Goal: Task Accomplishment & Management: Use online tool/utility

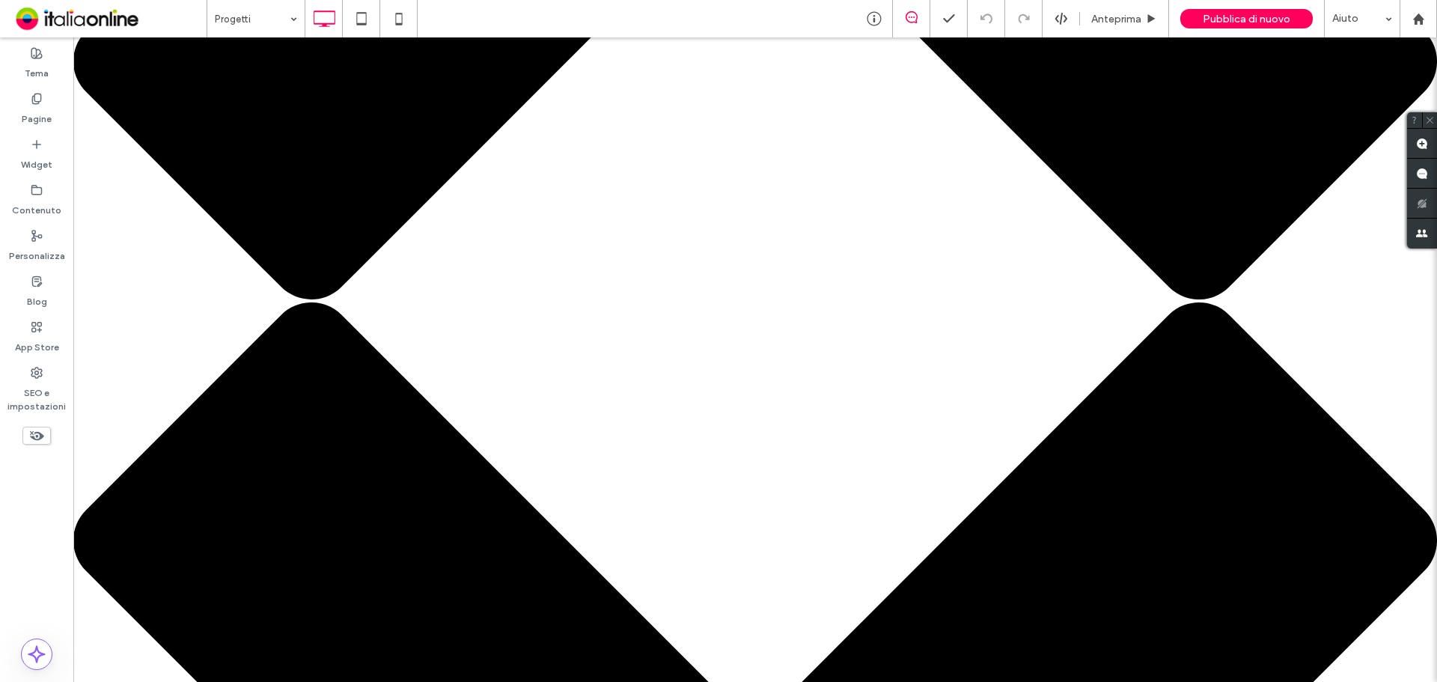
scroll to position [2320, 0]
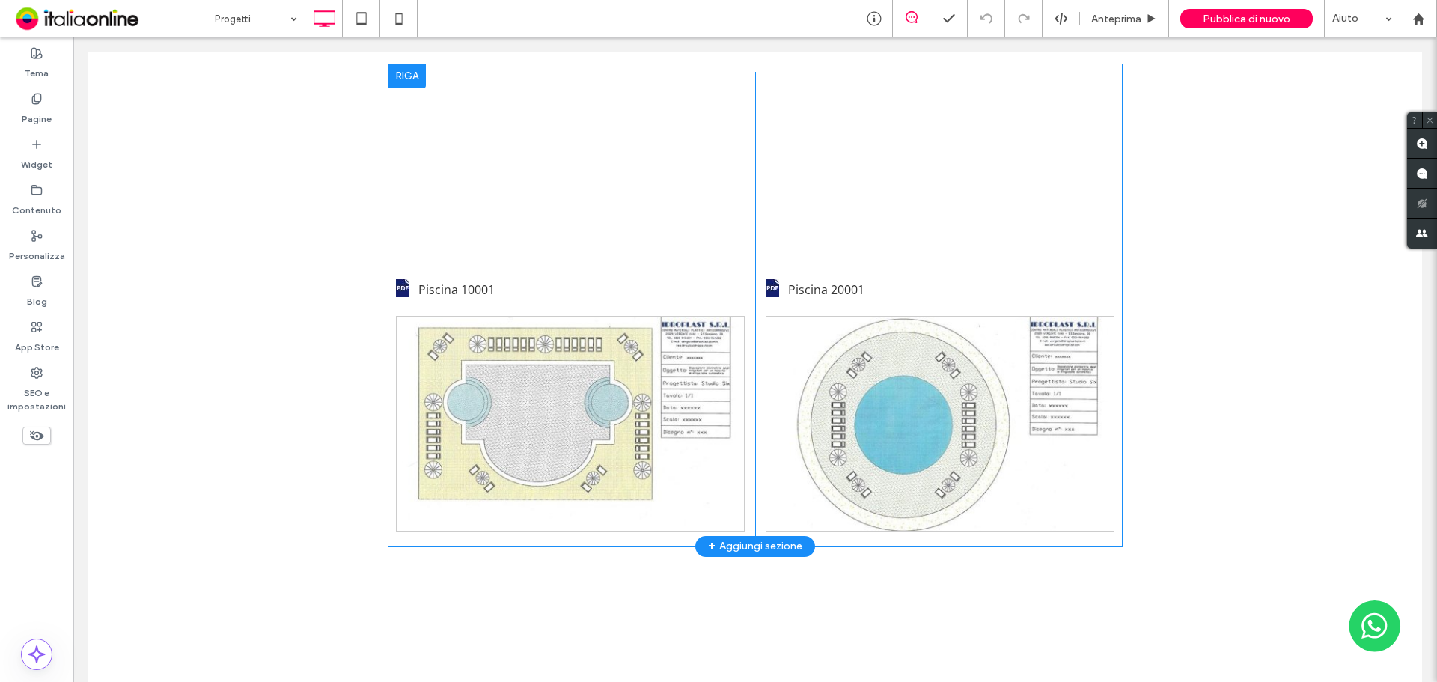
click at [402, 88] on div at bounding box center [406, 76] width 37 height 24
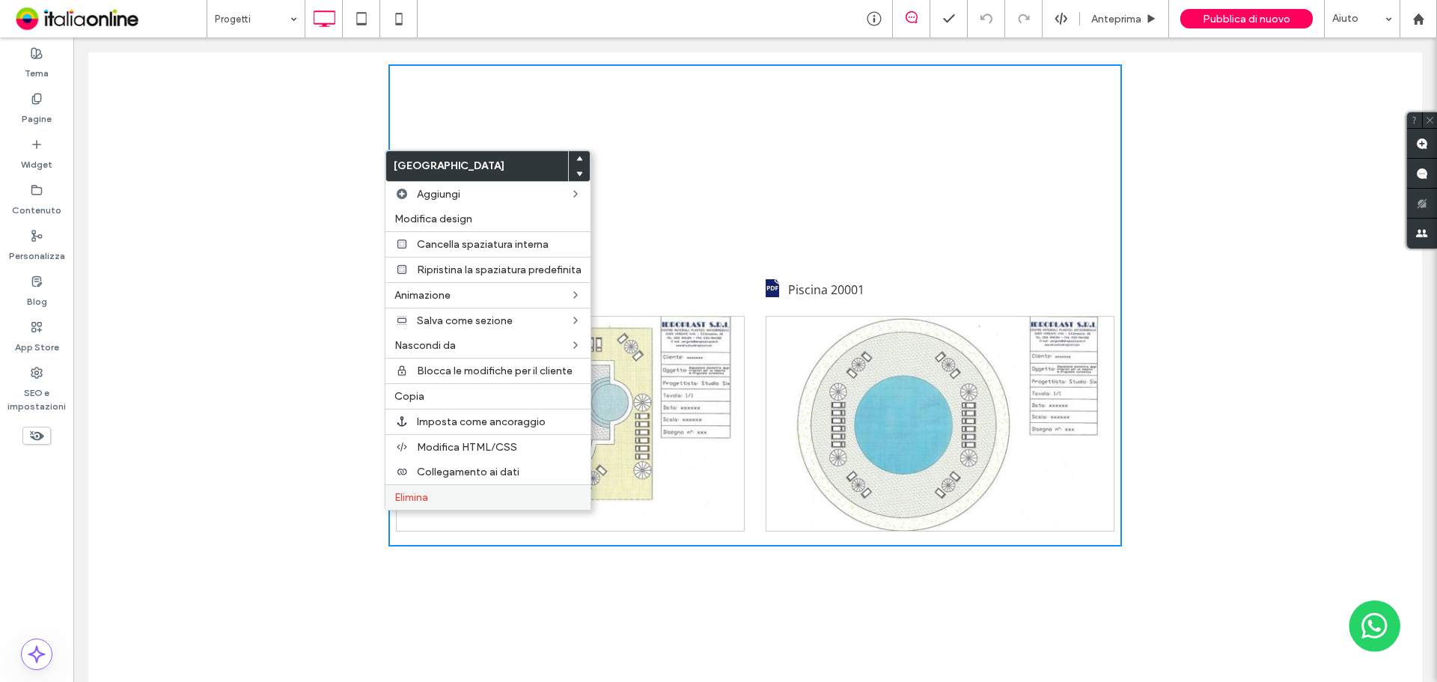
click at [397, 495] on span "Elimina" at bounding box center [411, 497] width 34 height 13
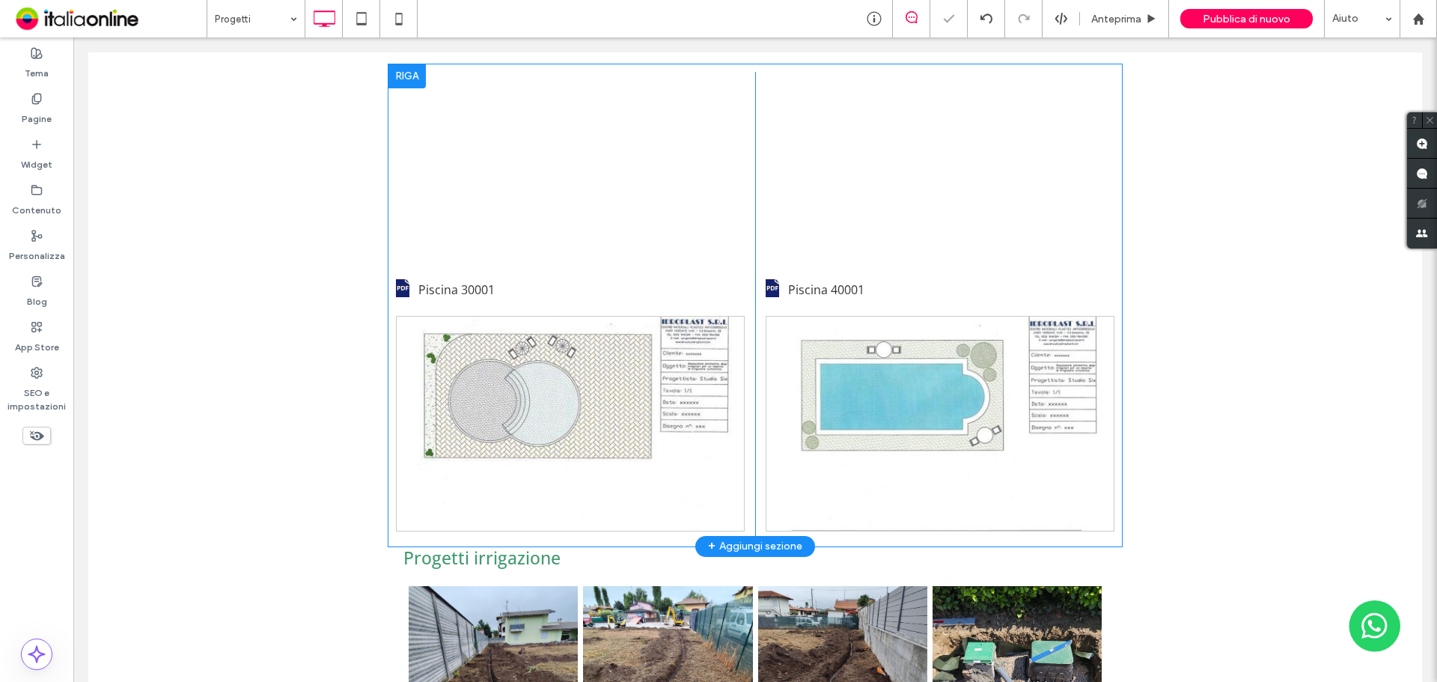
click at [403, 88] on div at bounding box center [406, 76] width 37 height 24
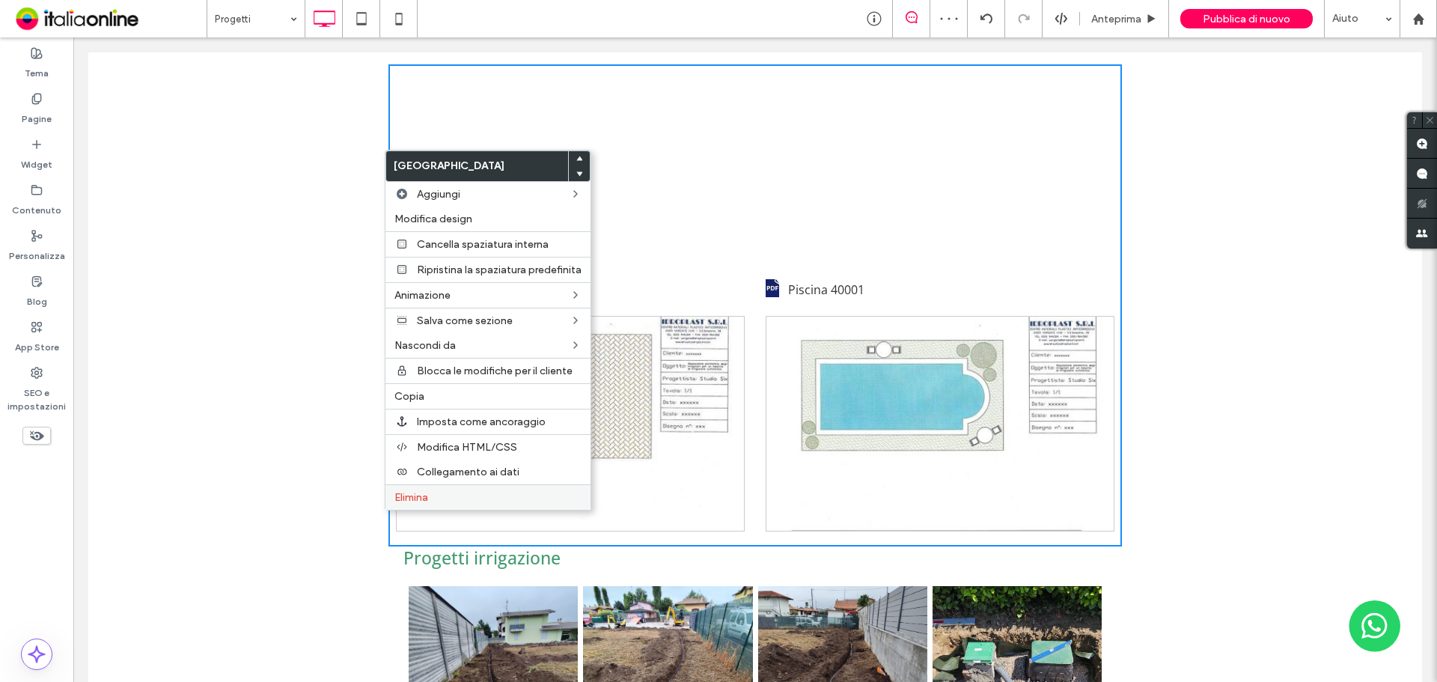
click at [395, 492] on span "Elimina" at bounding box center [411, 497] width 34 height 13
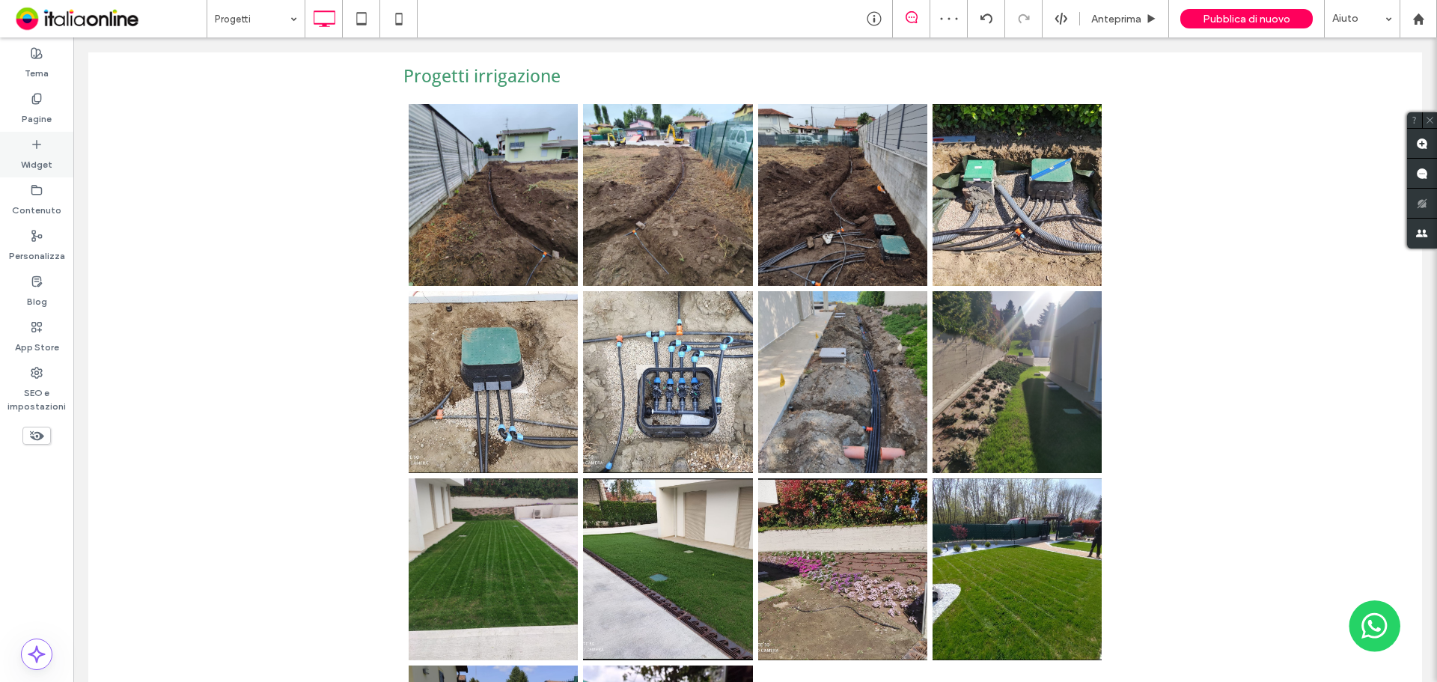
click at [32, 162] on label "Widget" at bounding box center [36, 160] width 31 height 21
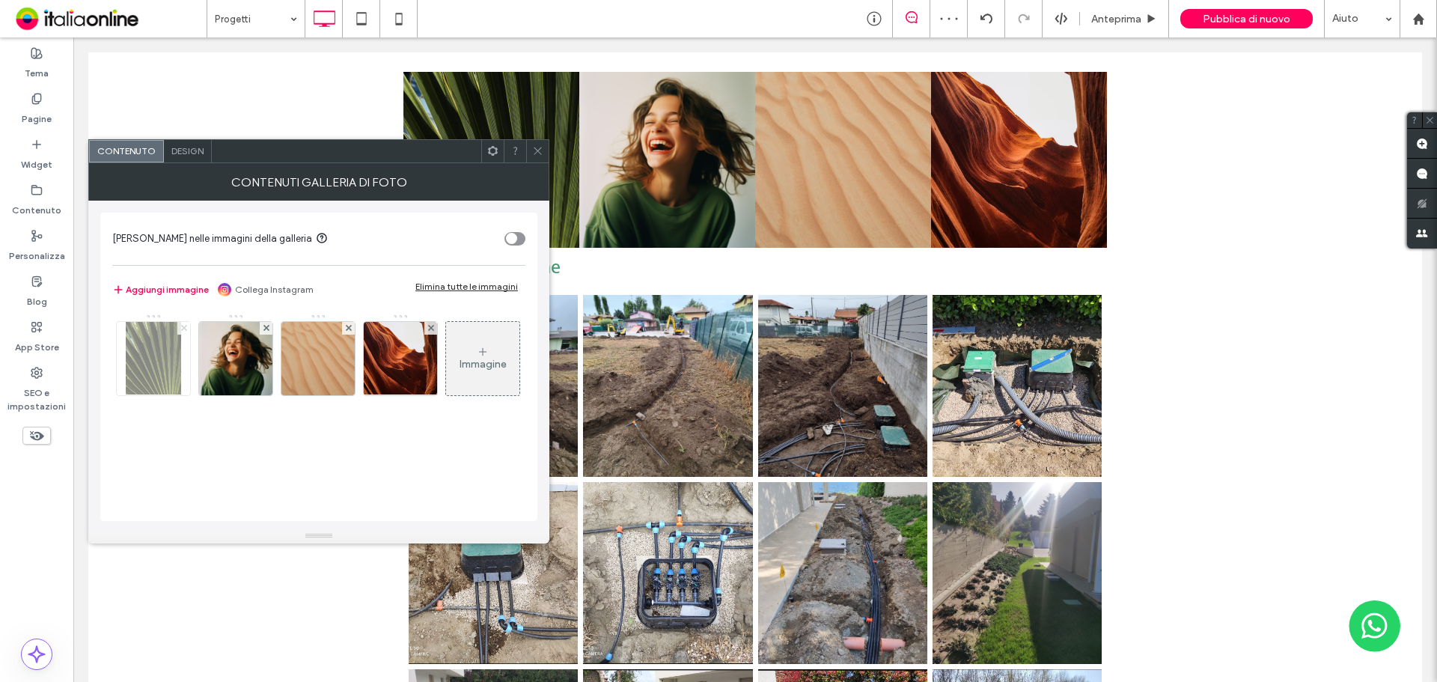
click at [184, 326] on icon at bounding box center [184, 328] width 6 height 6
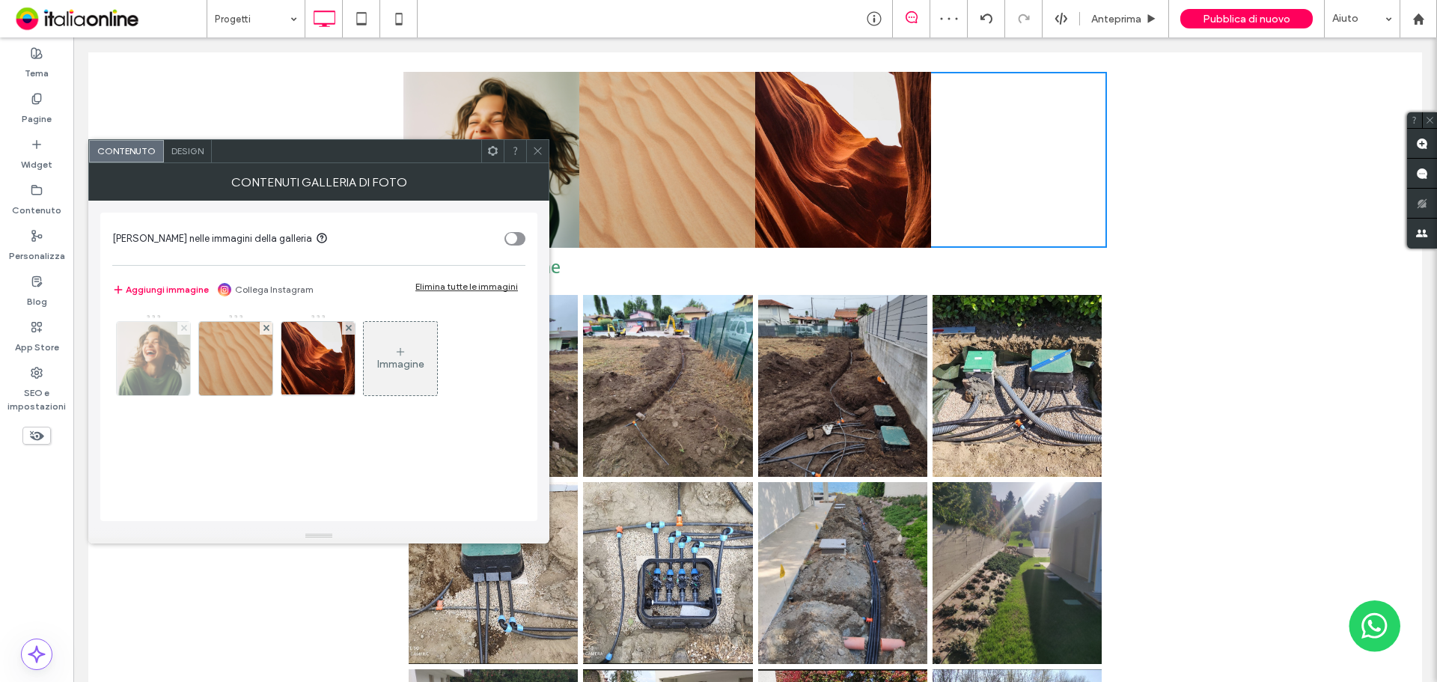
click at [184, 326] on icon at bounding box center [184, 328] width 6 height 6
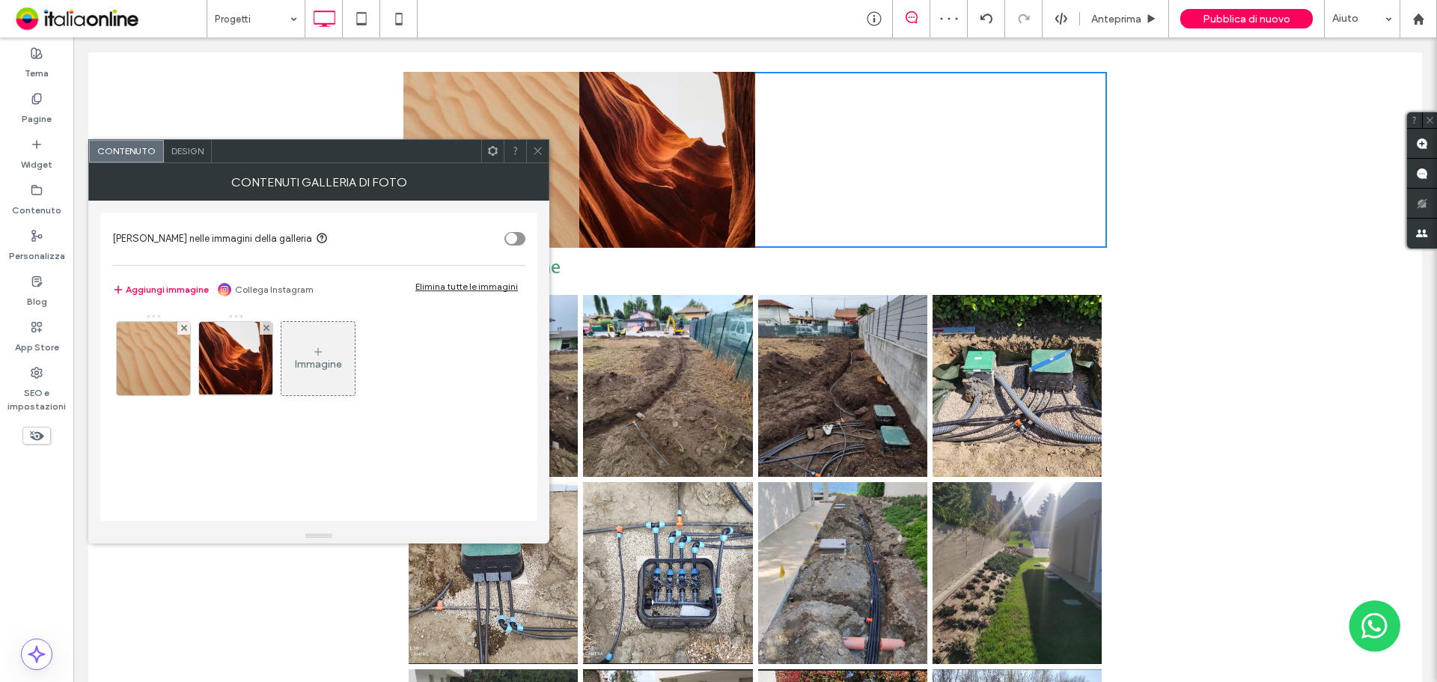
click at [184, 326] on icon at bounding box center [184, 328] width 6 height 6
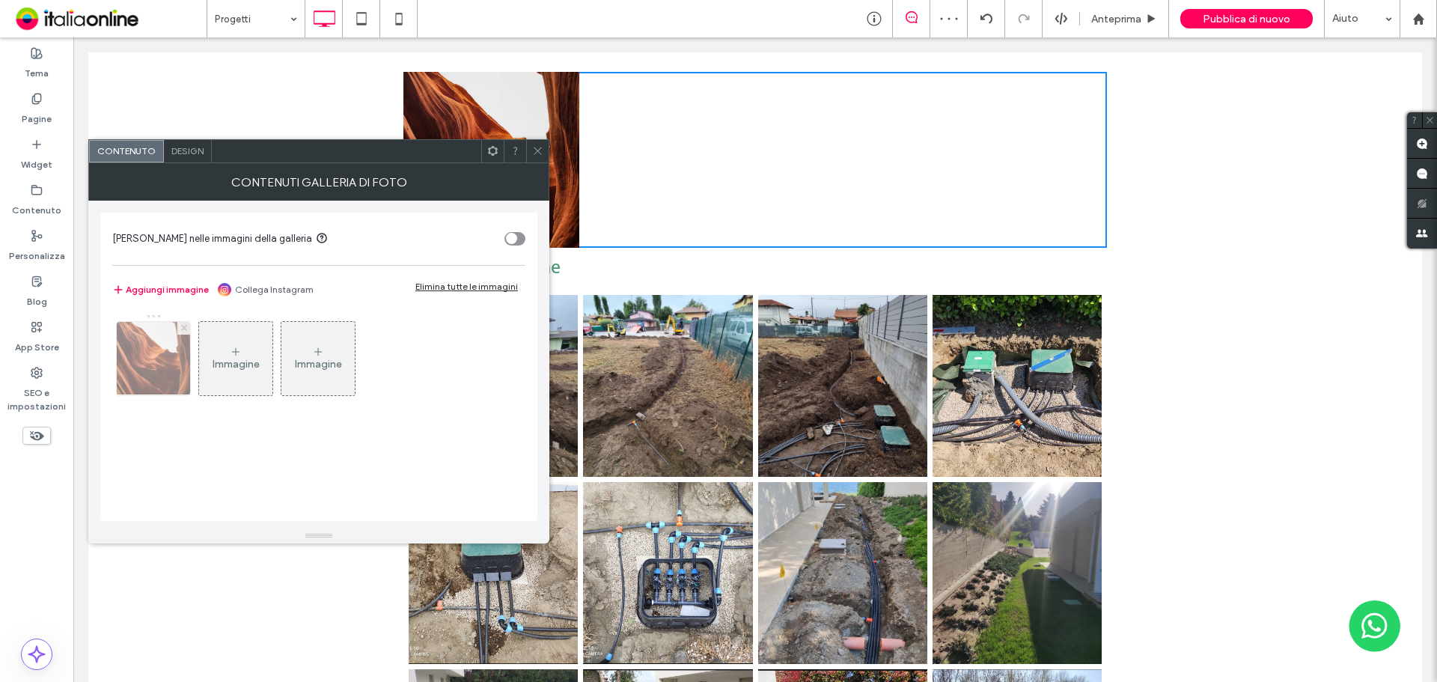
click at [184, 326] on icon at bounding box center [184, 328] width 6 height 6
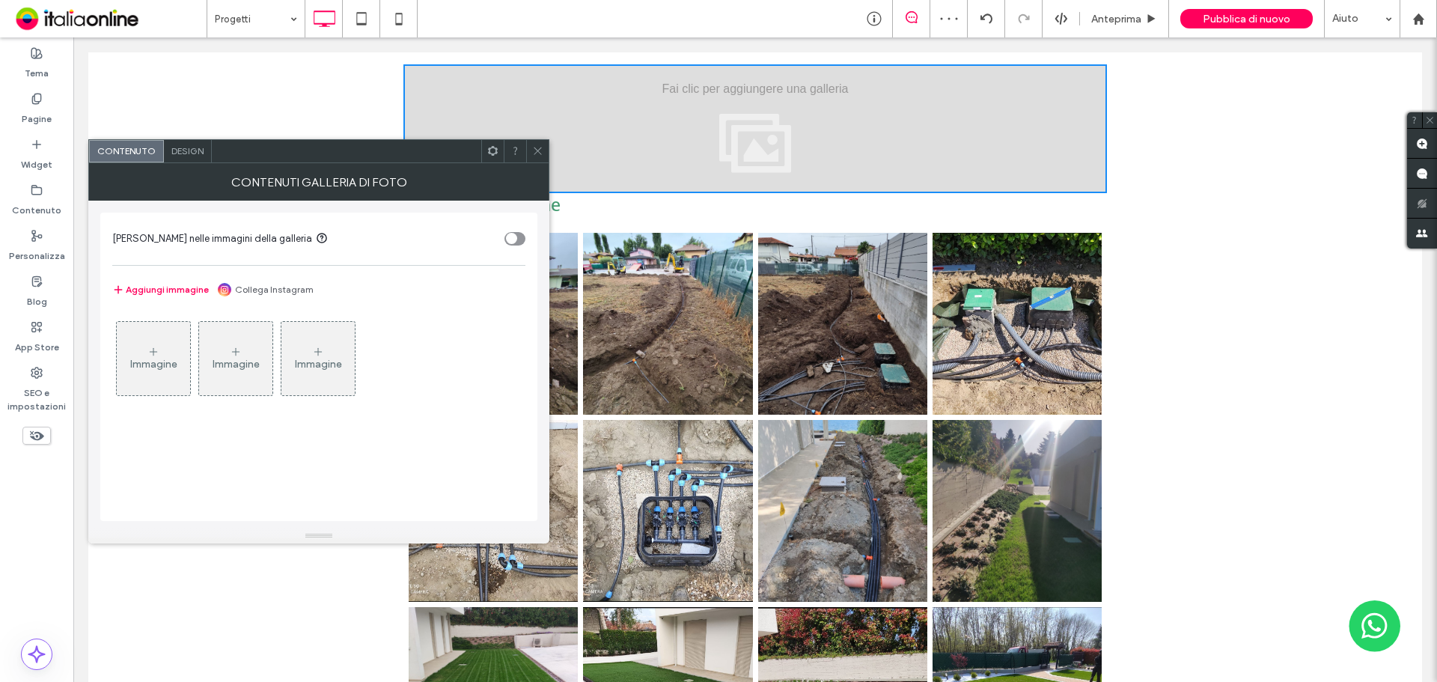
click at [155, 351] on icon at bounding box center [153, 352] width 12 height 12
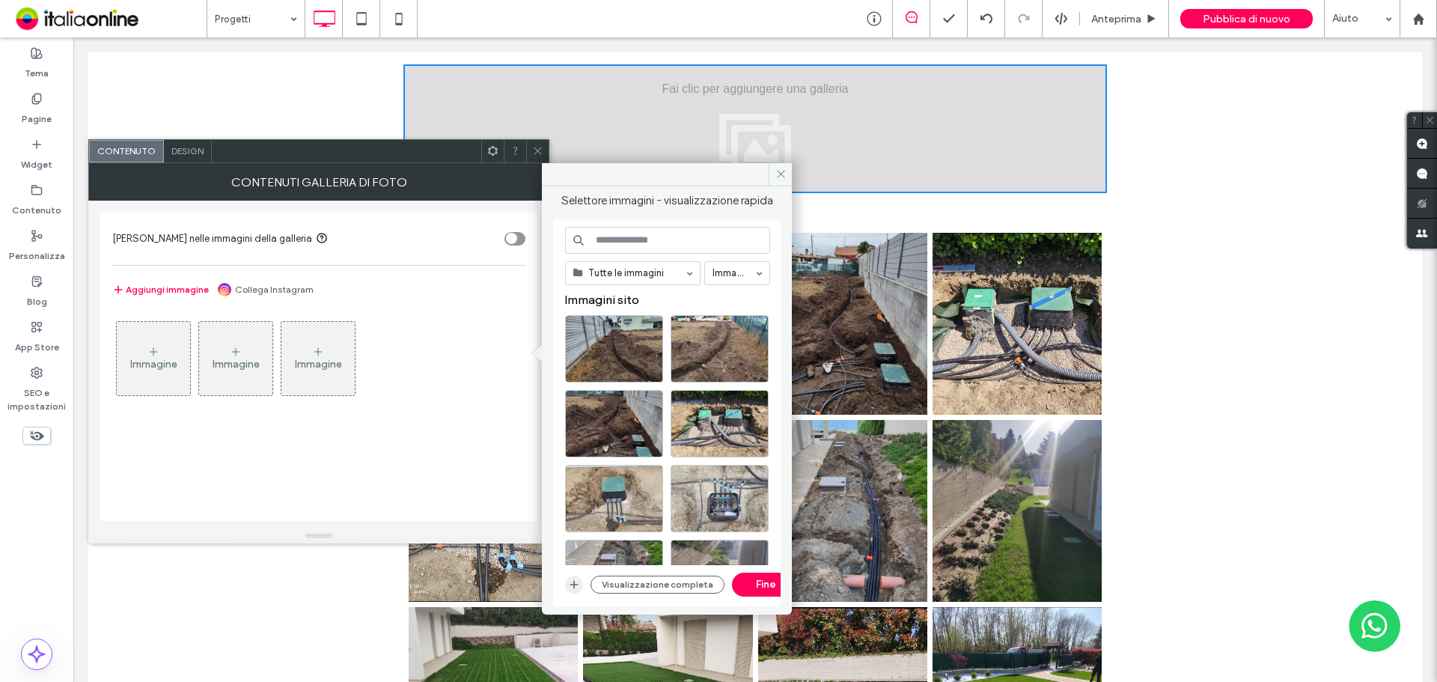
click at [578, 576] on span "button" at bounding box center [574, 585] width 18 height 18
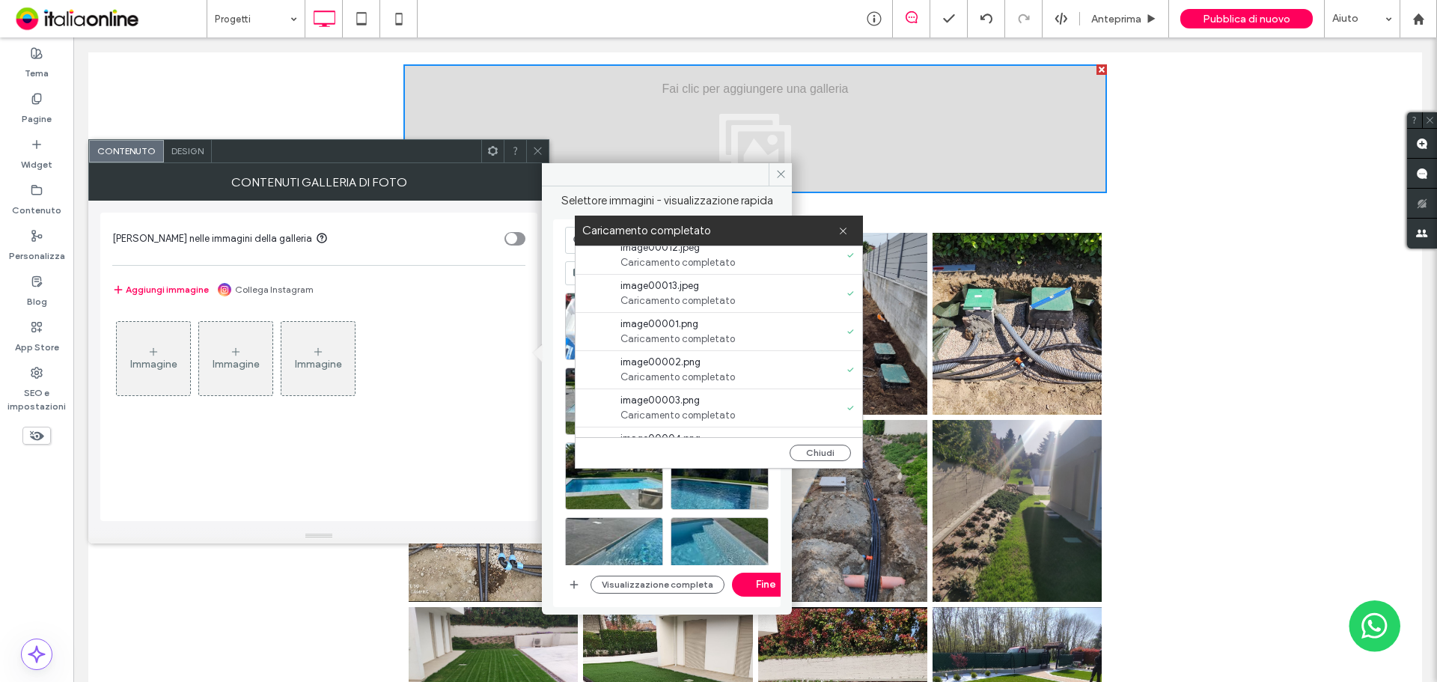
scroll to position [0, 0]
click at [828, 450] on button "Chiudi" at bounding box center [820, 453] width 61 height 16
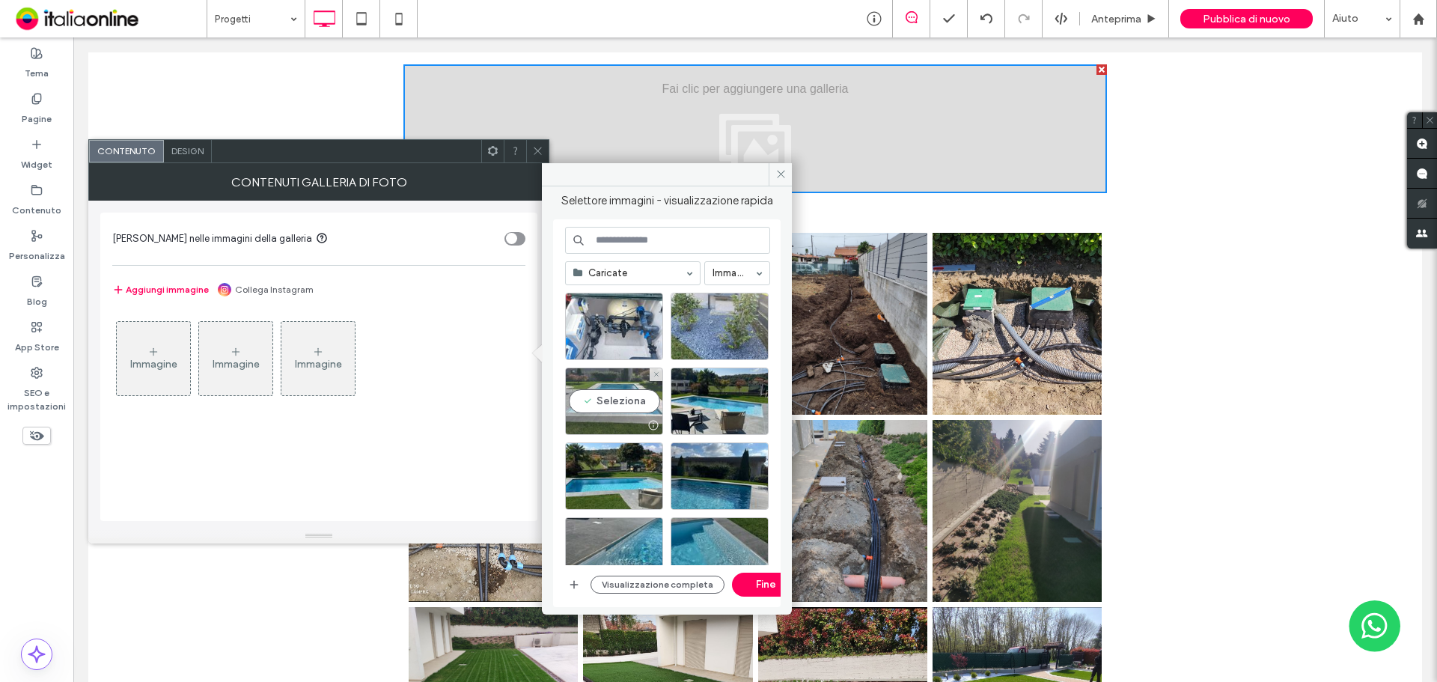
click at [608, 398] on div "Seleziona" at bounding box center [614, 400] width 98 height 67
click at [752, 405] on div "Seleziona" at bounding box center [720, 400] width 98 height 67
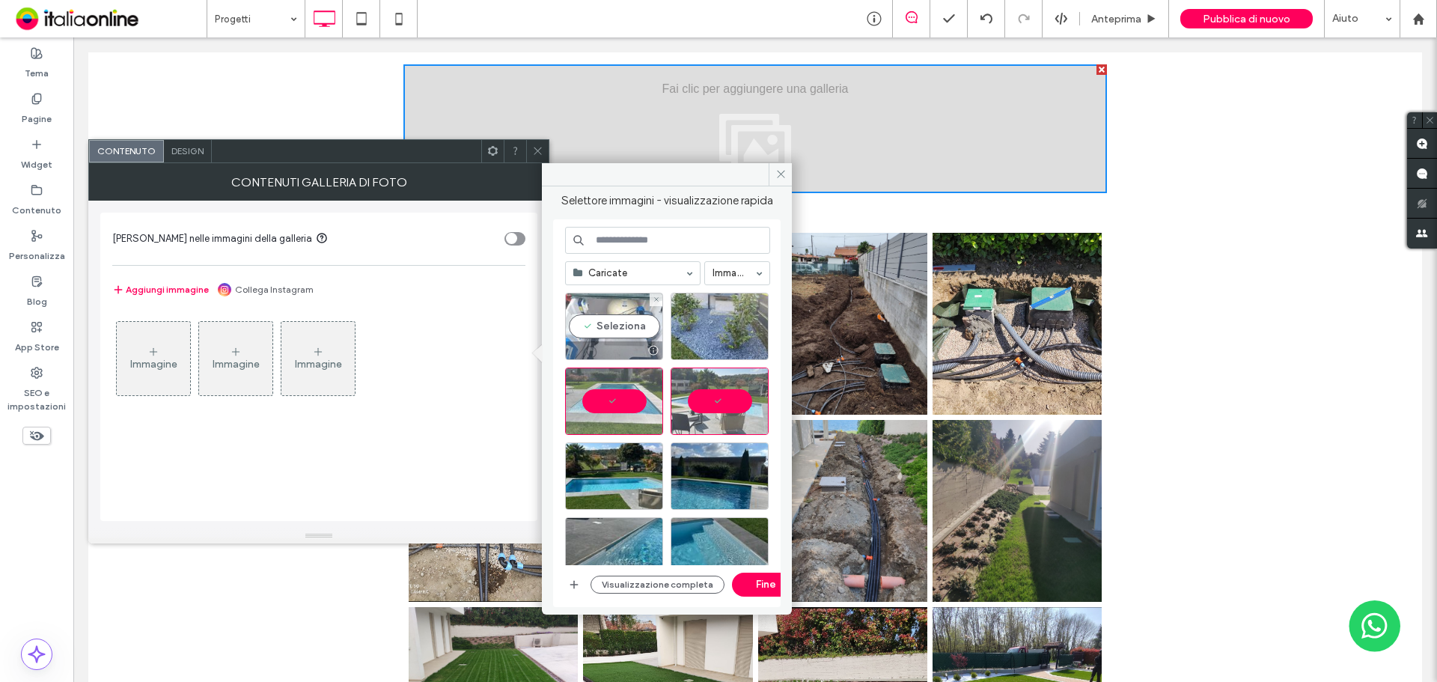
click at [595, 323] on div "Seleziona" at bounding box center [614, 326] width 98 height 67
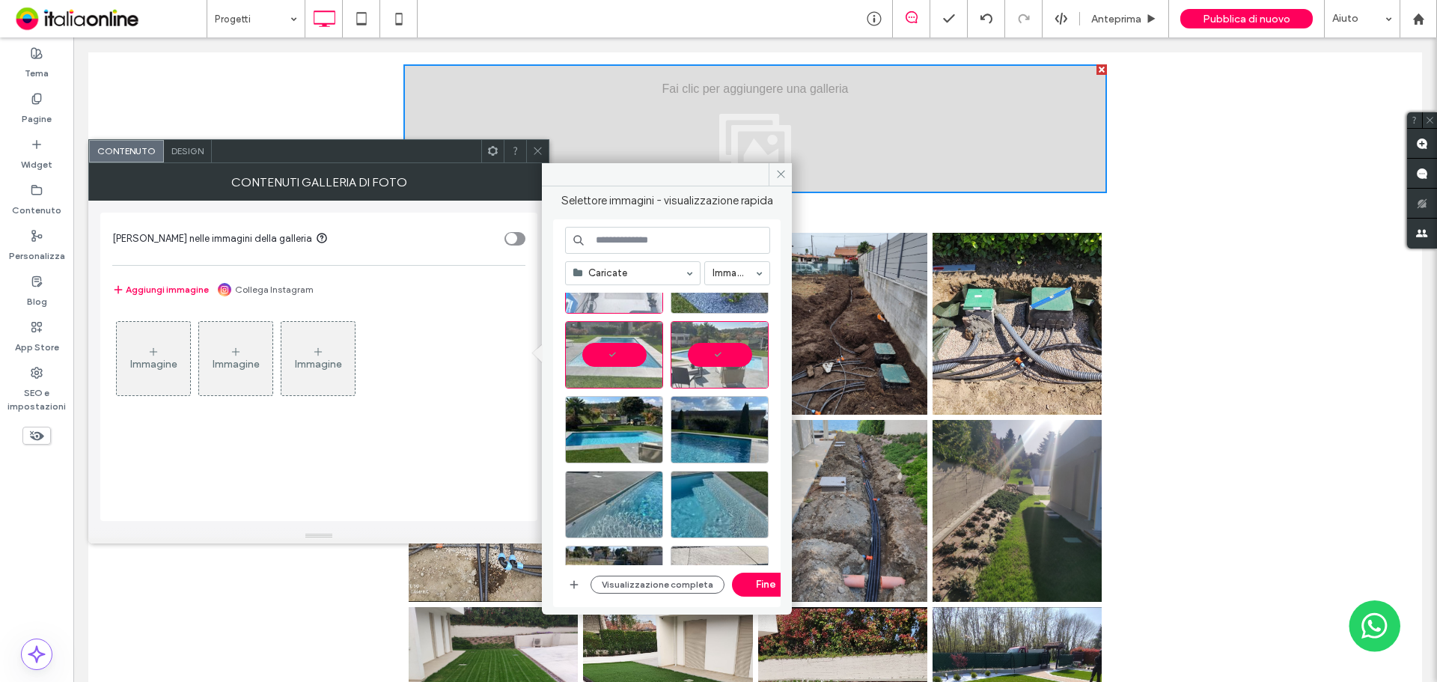
scroll to position [150, 0]
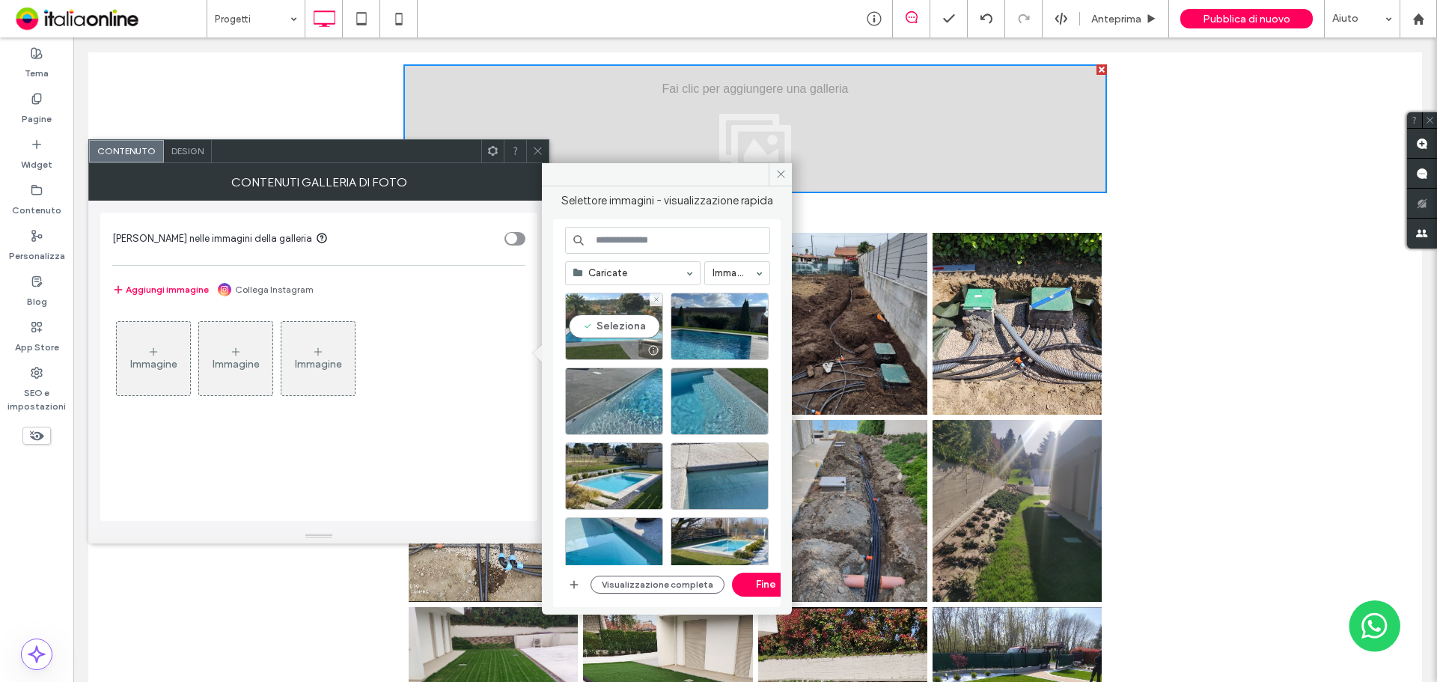
click at [615, 335] on div "Seleziona" at bounding box center [614, 326] width 98 height 67
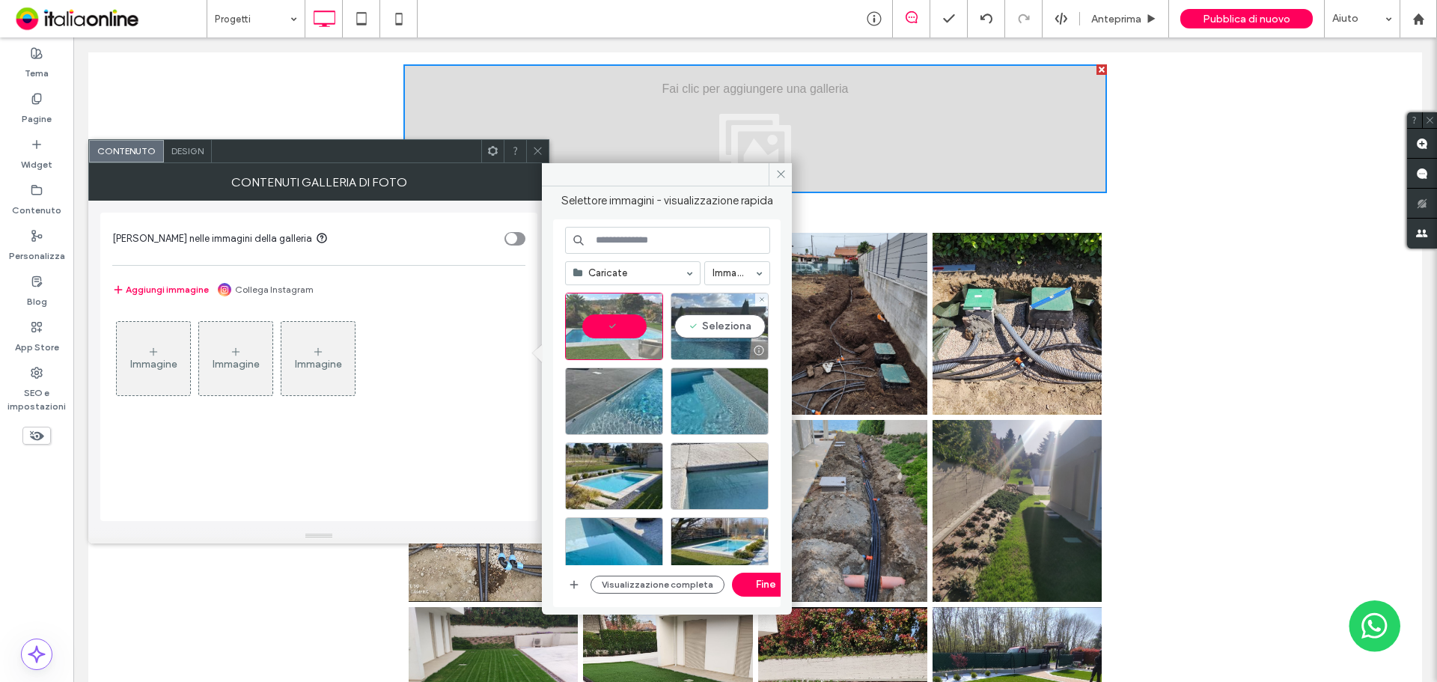
drag, startPoint x: 687, startPoint y: 323, endPoint x: 683, endPoint y: 404, distance: 81.7
click at [688, 328] on div "Seleziona" at bounding box center [720, 326] width 98 height 67
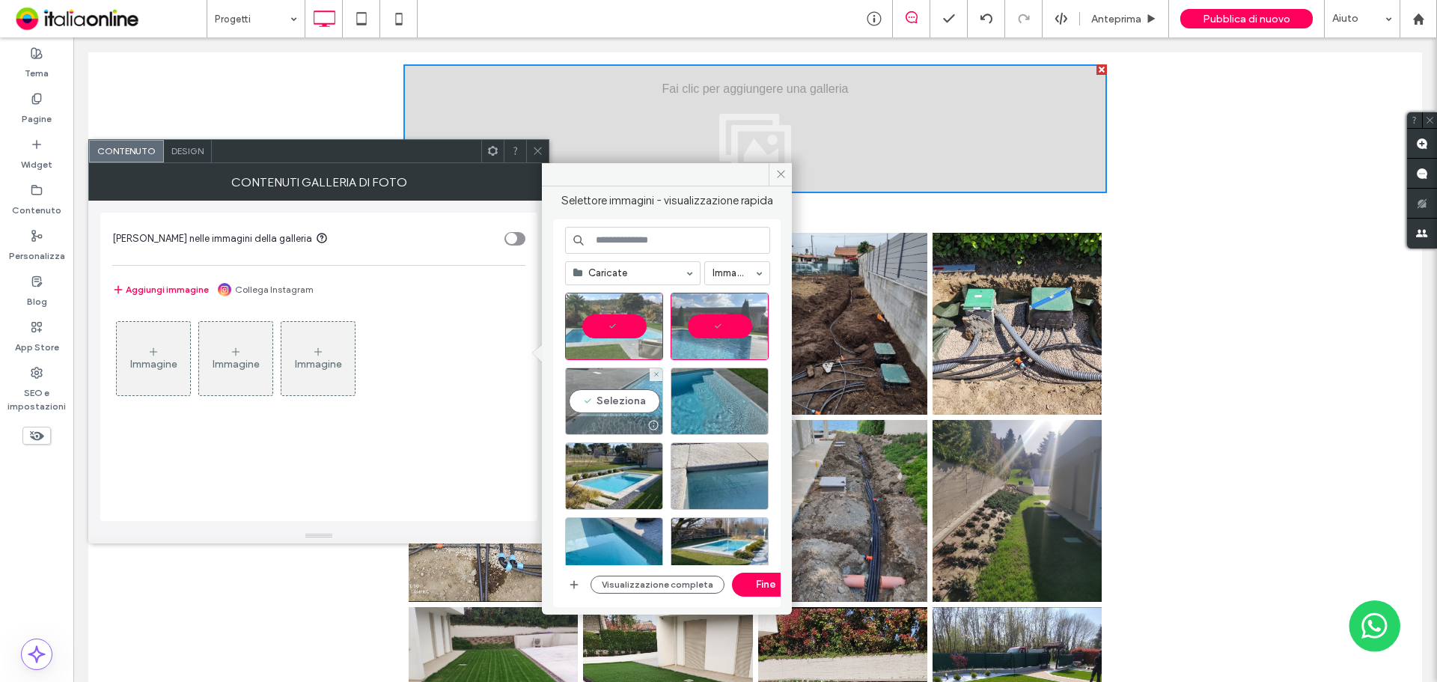
click at [629, 416] on div at bounding box center [614, 425] width 97 height 18
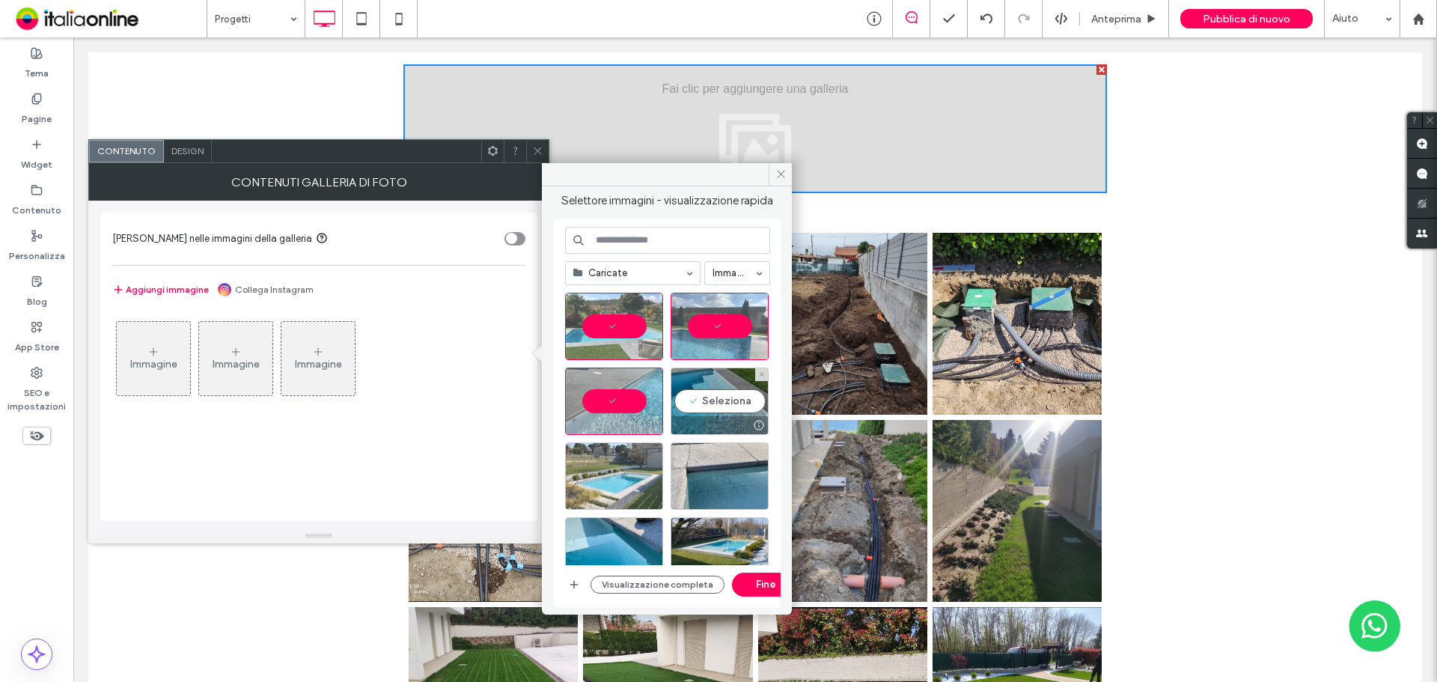
drag, startPoint x: 706, startPoint y: 409, endPoint x: 626, endPoint y: 484, distance: 109.6
click at [706, 409] on div "Seleziona" at bounding box center [720, 400] width 98 height 67
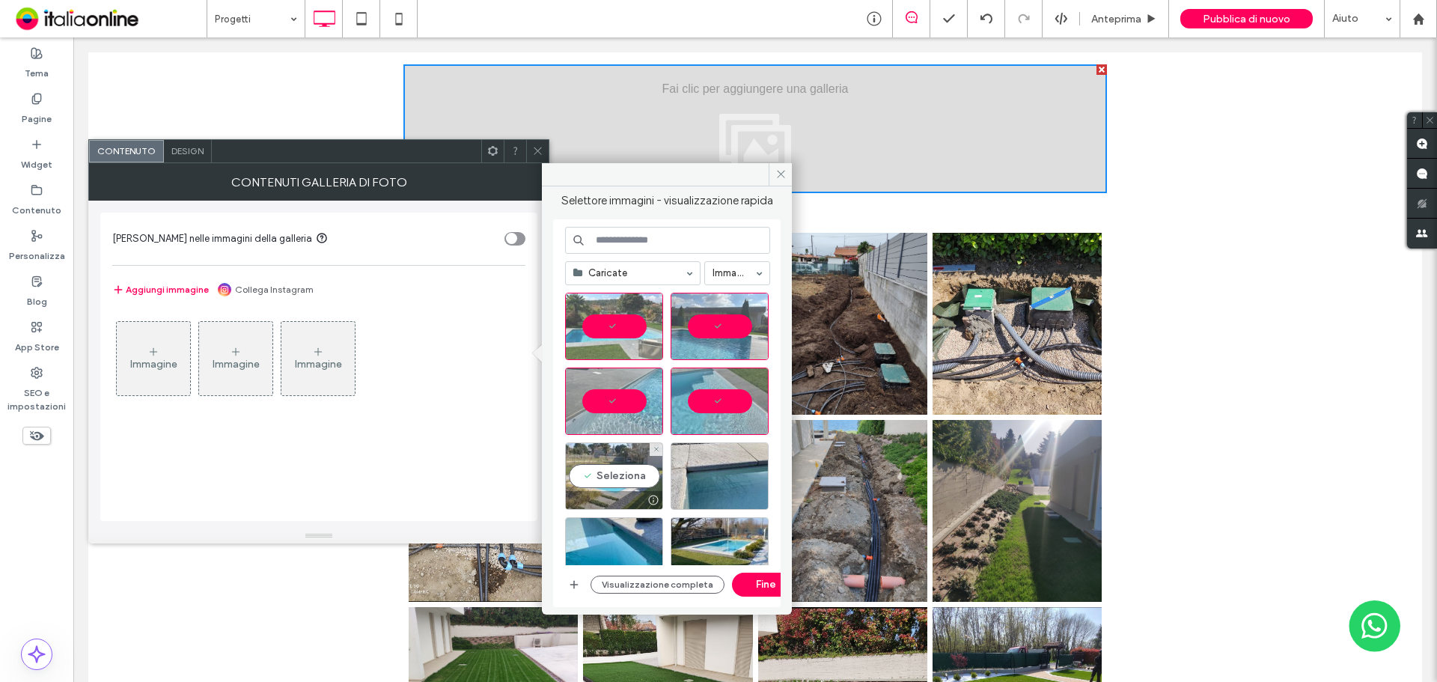
drag, startPoint x: 624, startPoint y: 483, endPoint x: 647, endPoint y: 480, distance: 22.7
click at [624, 482] on div "Seleziona" at bounding box center [614, 475] width 98 height 67
drag, startPoint x: 707, startPoint y: 474, endPoint x: 702, endPoint y: 457, distance: 18.7
click at [707, 474] on div "Seleziona" at bounding box center [720, 475] width 98 height 67
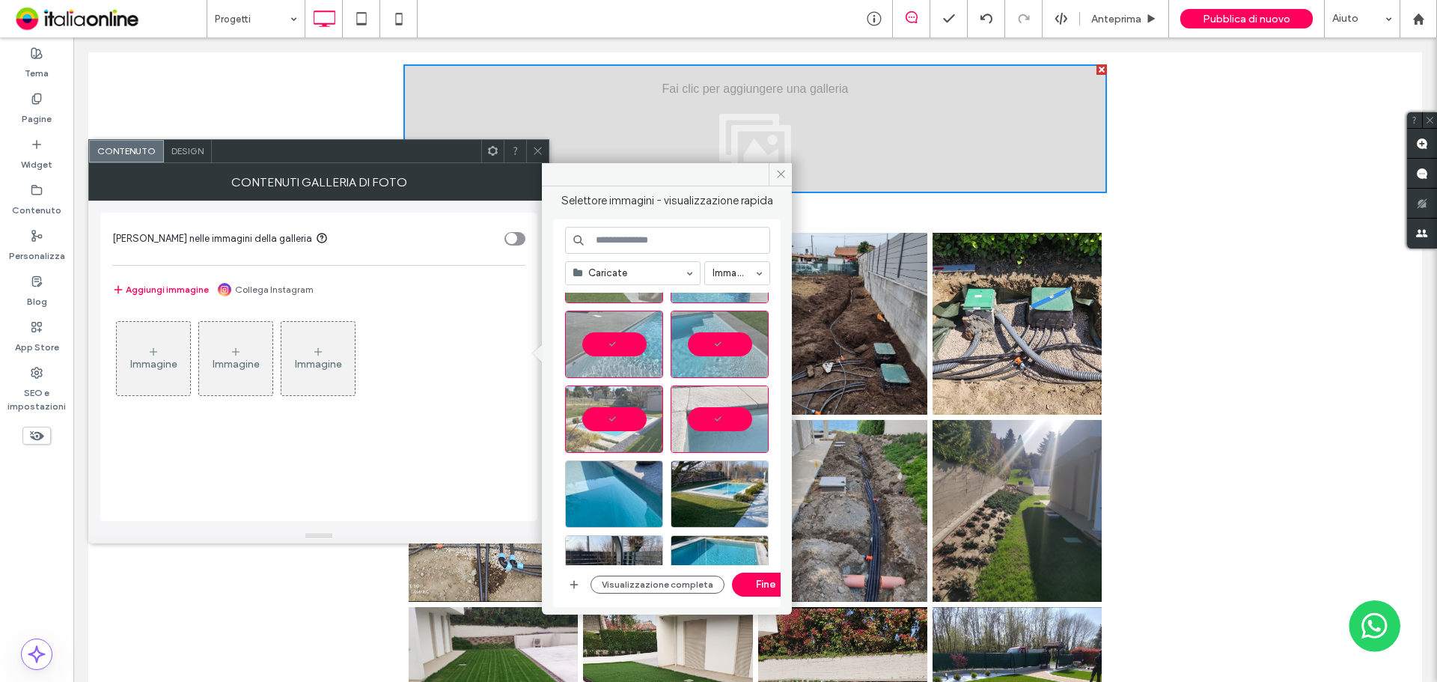
scroll to position [299, 0]
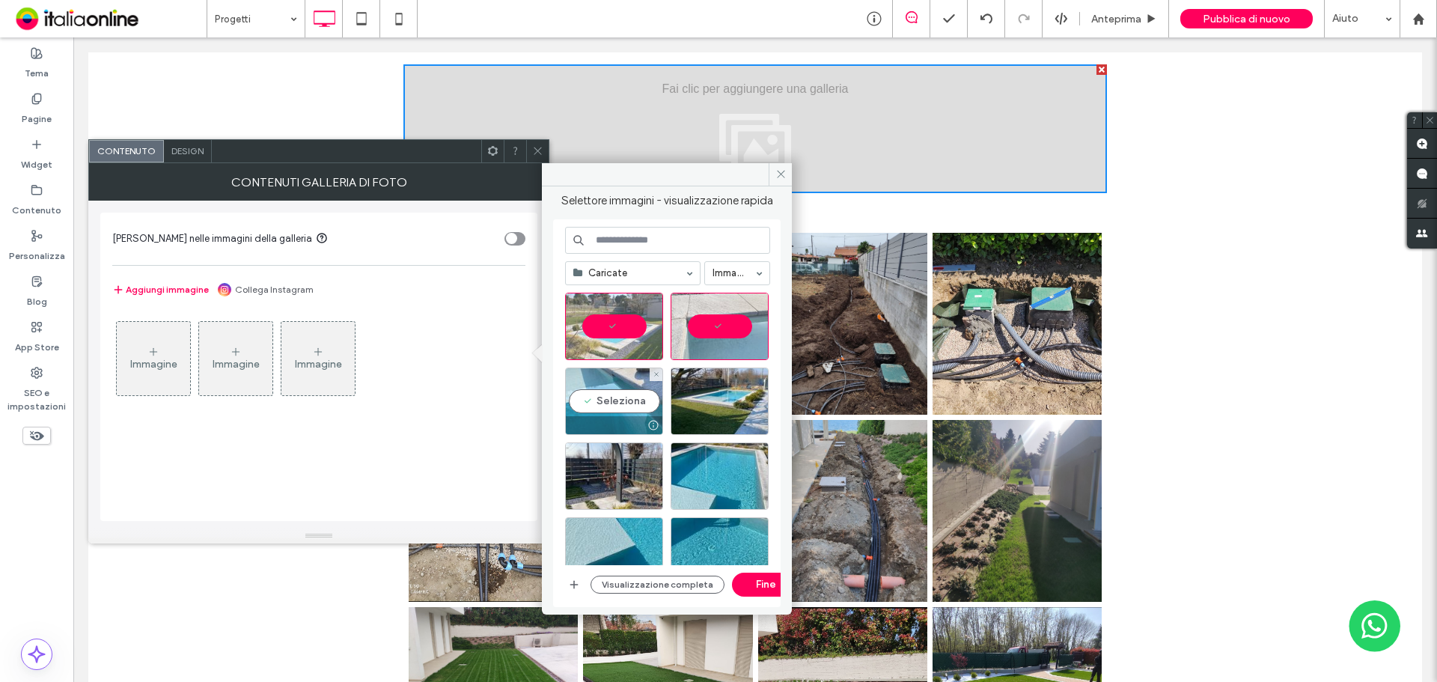
drag, startPoint x: 614, startPoint y: 400, endPoint x: 644, endPoint y: 400, distance: 30.7
click at [614, 400] on div "Seleziona" at bounding box center [614, 400] width 98 height 67
drag, startPoint x: 697, startPoint y: 391, endPoint x: 718, endPoint y: 437, distance: 50.2
click at [697, 391] on div "Seleziona" at bounding box center [720, 400] width 98 height 67
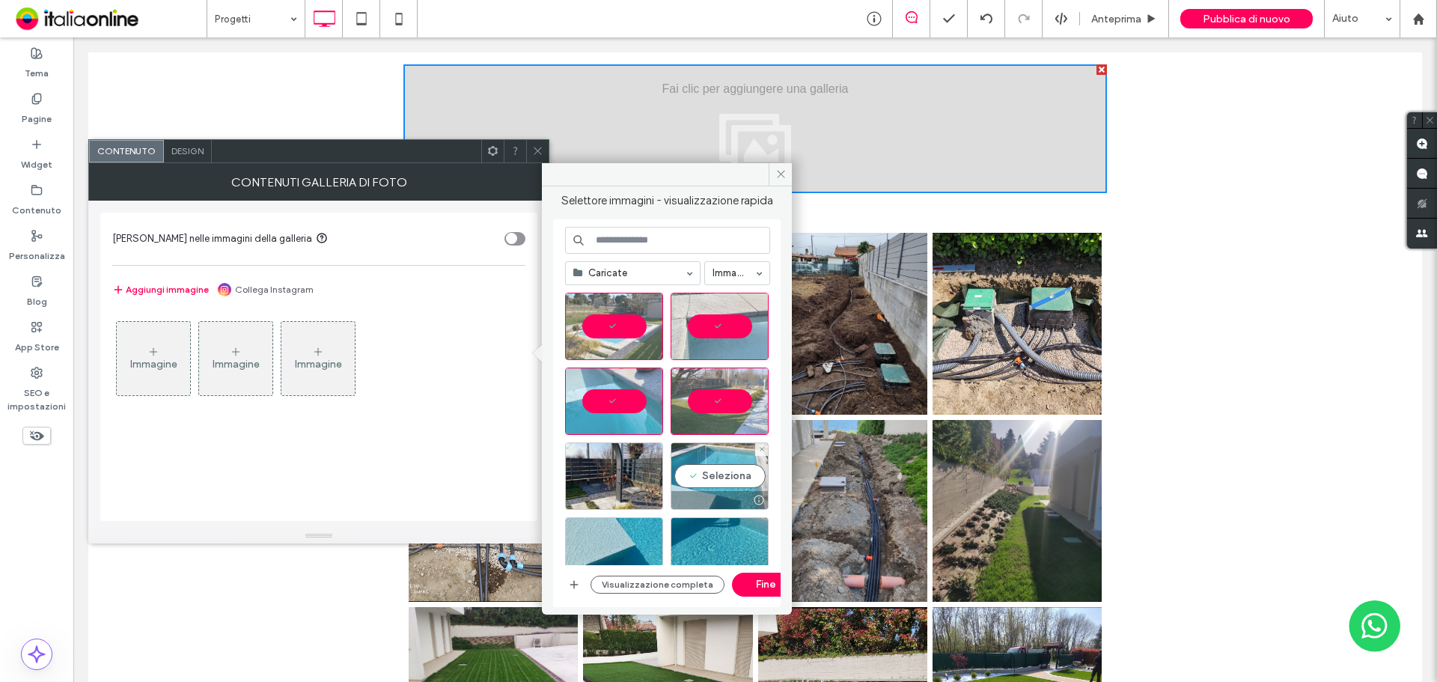
drag, startPoint x: 727, startPoint y: 469, endPoint x: 702, endPoint y: 474, distance: 25.1
click at [727, 469] on div "Seleziona" at bounding box center [720, 475] width 98 height 67
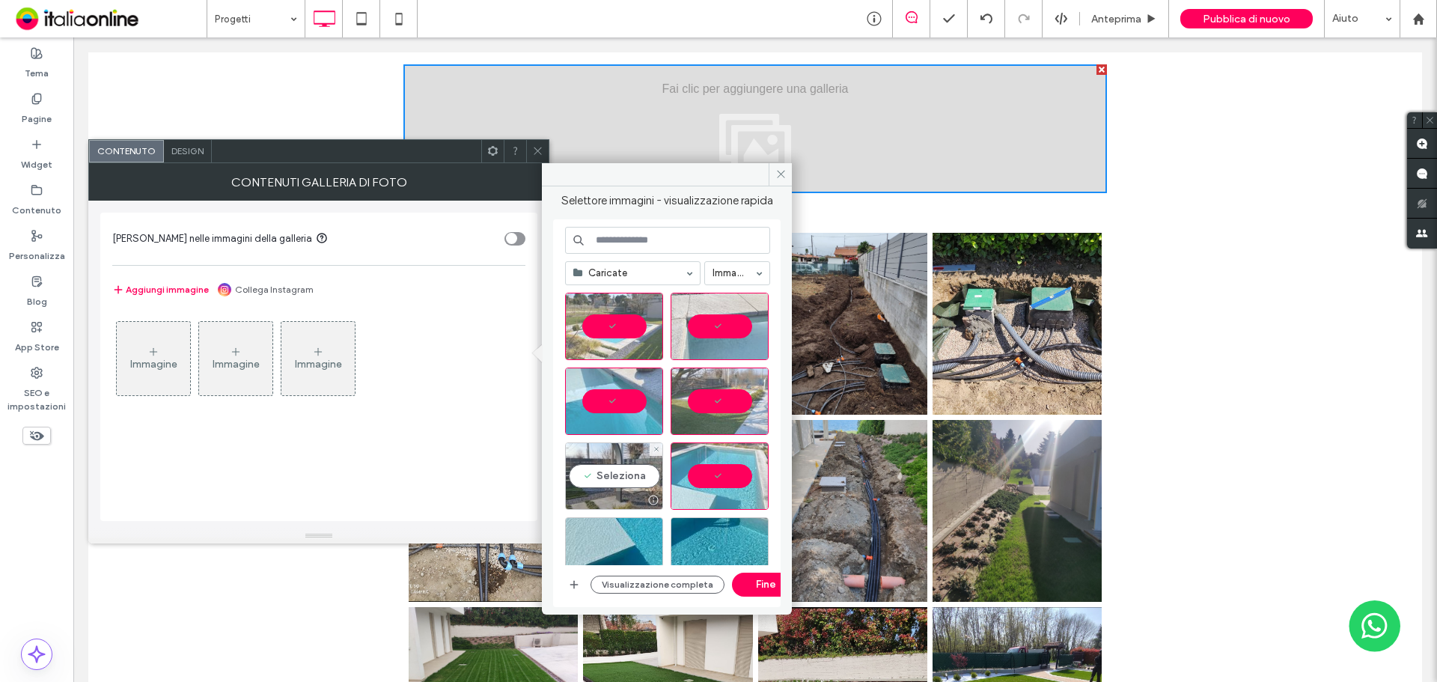
click at [648, 471] on div "Seleziona" at bounding box center [614, 475] width 98 height 67
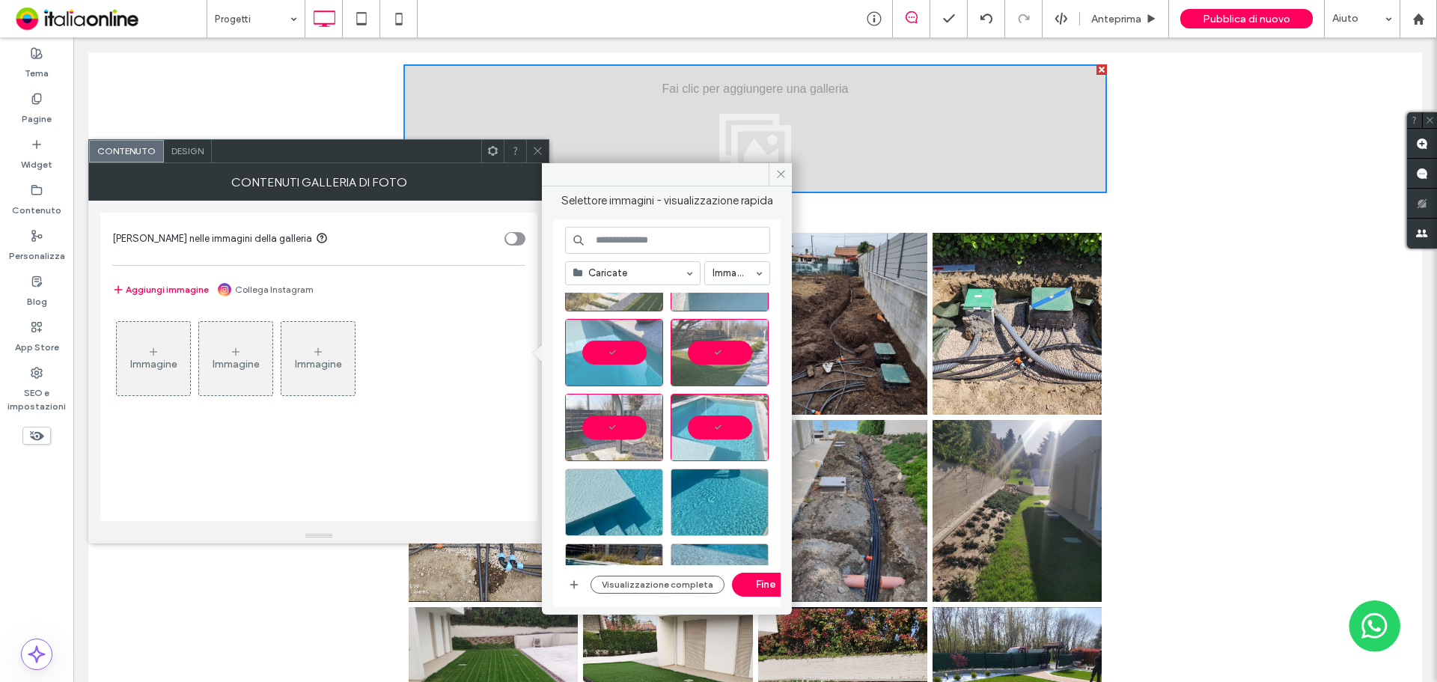
scroll to position [374, 0]
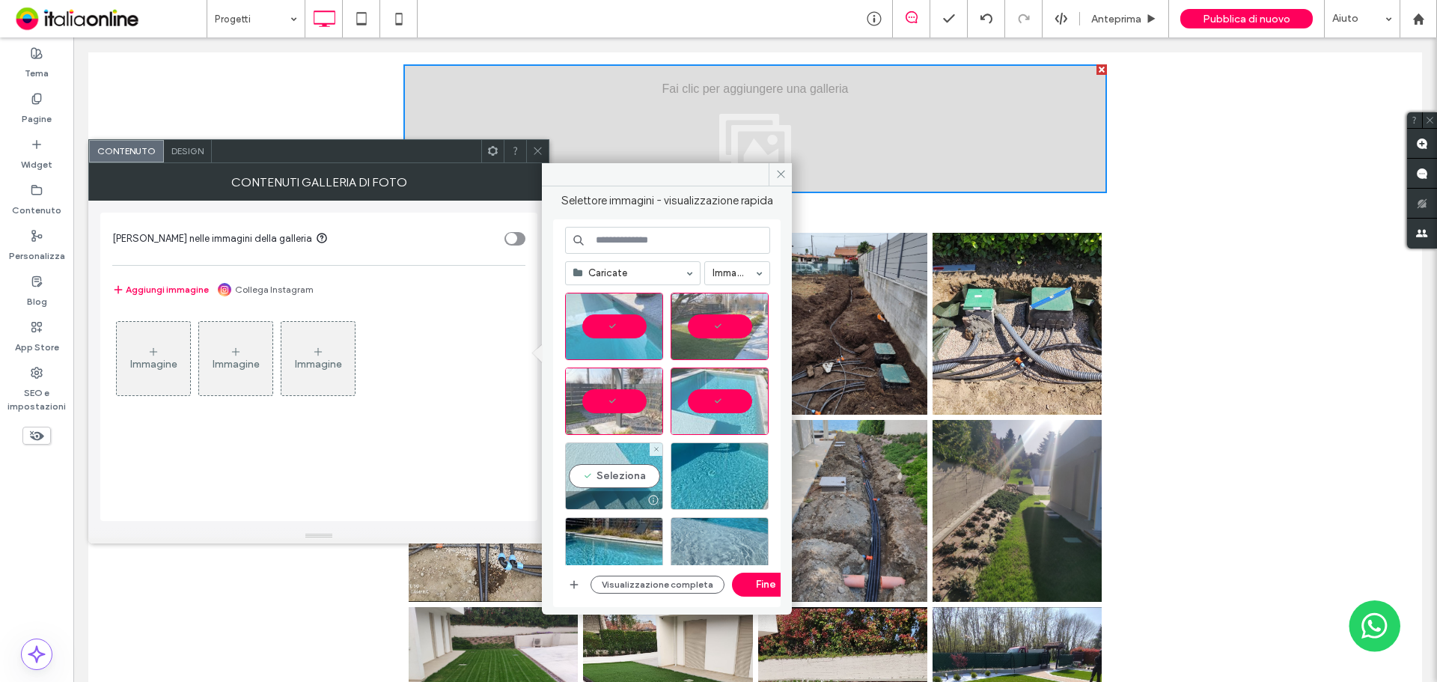
click at [602, 476] on div "Seleziona" at bounding box center [614, 475] width 98 height 67
drag, startPoint x: 714, startPoint y: 471, endPoint x: 676, endPoint y: 513, distance: 57.2
click at [712, 474] on div "Seleziona" at bounding box center [720, 475] width 98 height 67
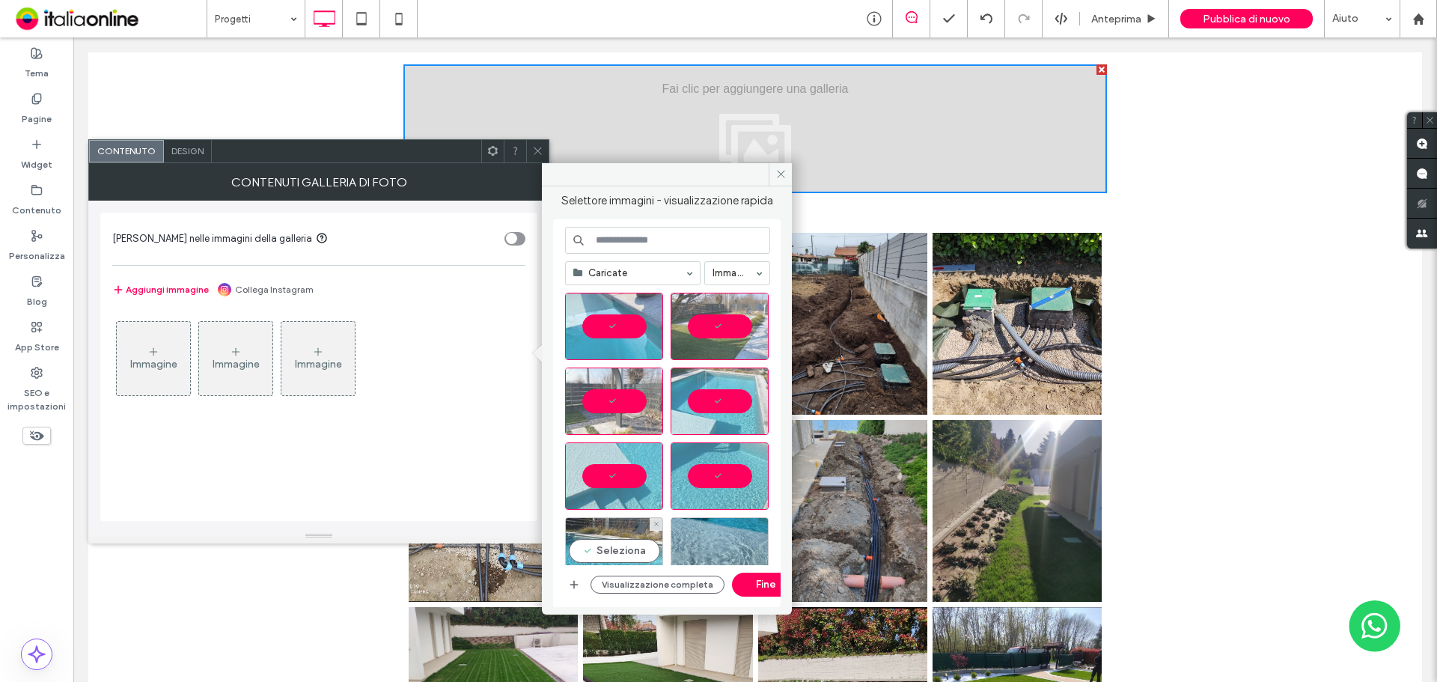
click at [627, 545] on div "Seleziona" at bounding box center [614, 550] width 98 height 67
drag, startPoint x: 695, startPoint y: 542, endPoint x: 704, endPoint y: 527, distance: 17.9
click at [697, 539] on div "Seleziona" at bounding box center [720, 550] width 98 height 67
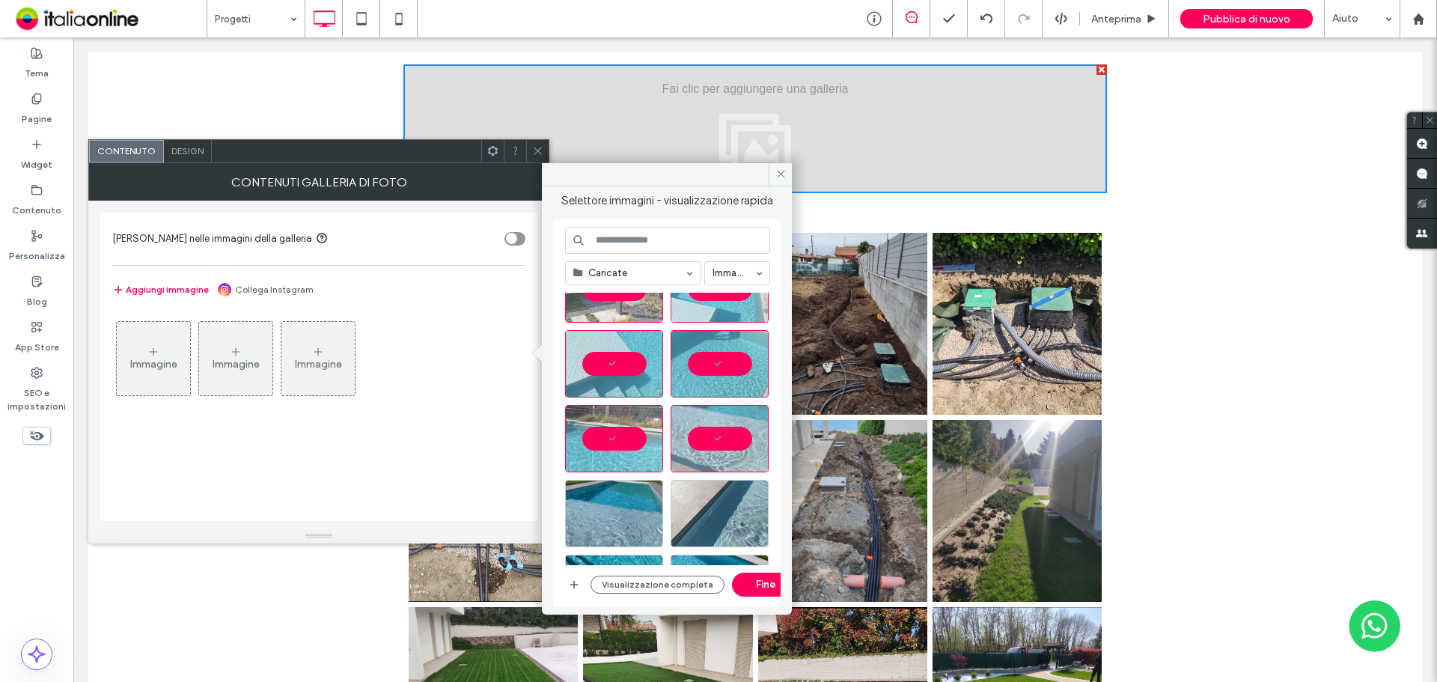
scroll to position [524, 0]
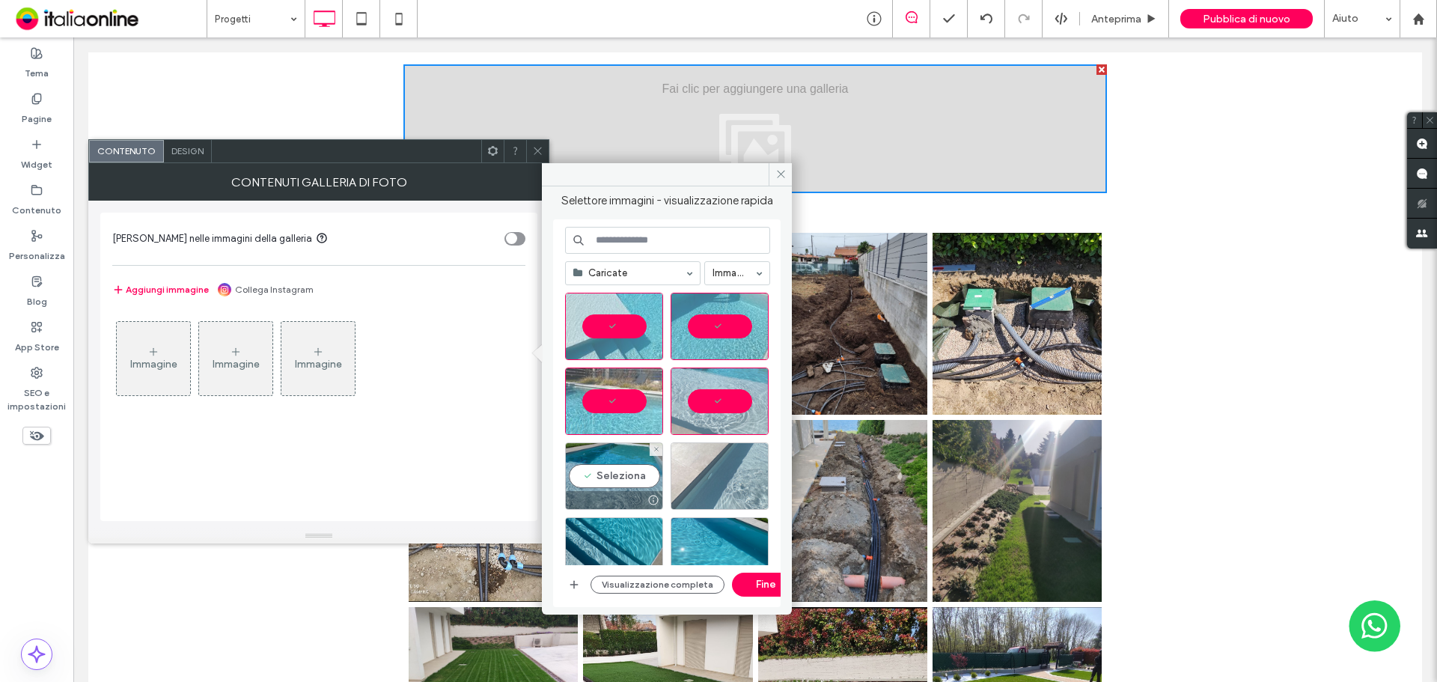
drag, startPoint x: 627, startPoint y: 477, endPoint x: 736, endPoint y: 478, distance: 108.5
click at [628, 477] on div "Seleziona" at bounding box center [614, 475] width 98 height 67
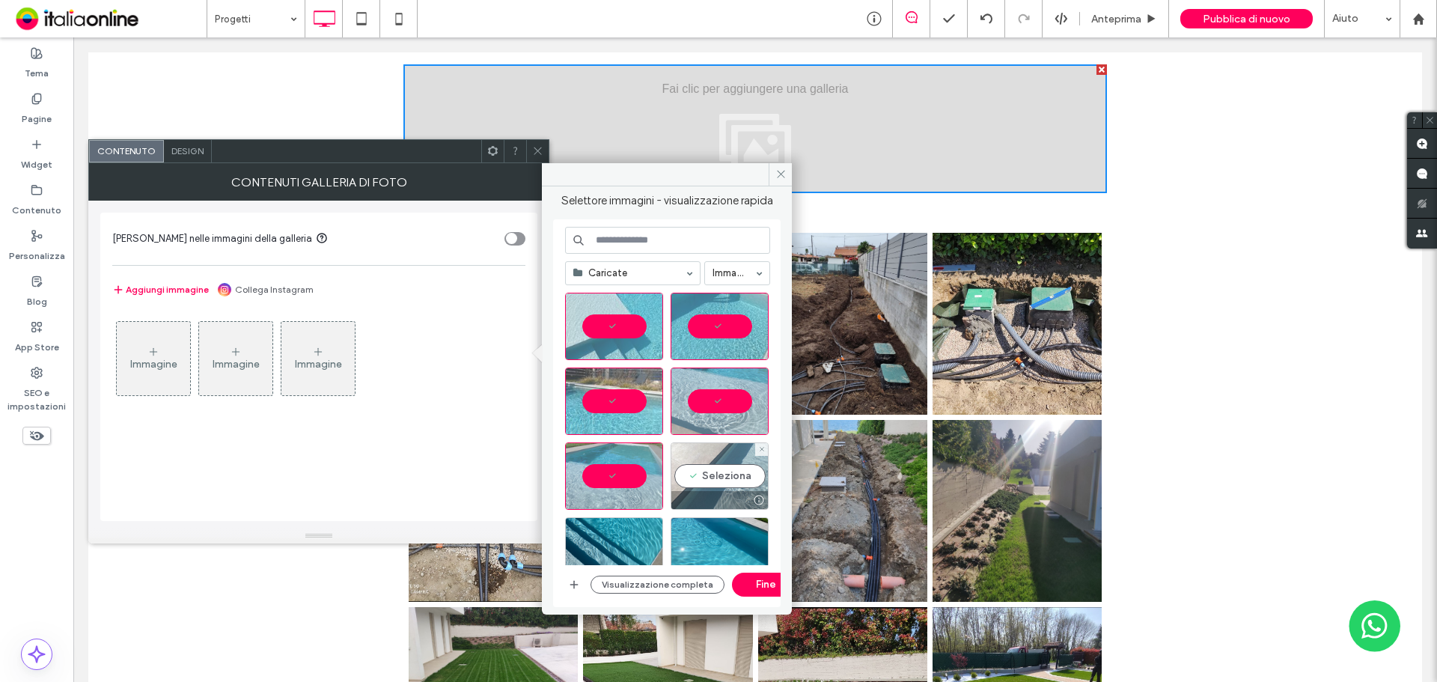
click at [723, 484] on div "Seleziona" at bounding box center [720, 475] width 98 height 67
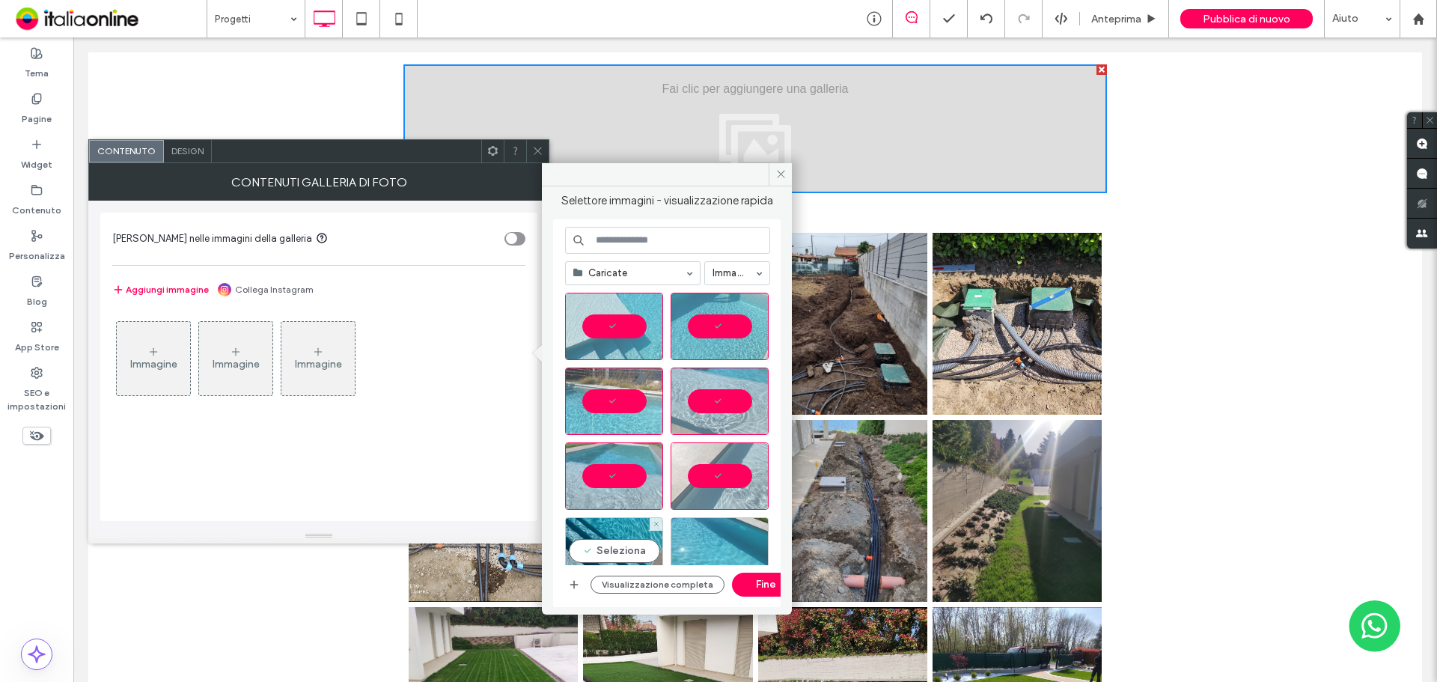
click at [635, 543] on div "Seleziona" at bounding box center [614, 550] width 98 height 67
click at [723, 542] on div "Seleziona" at bounding box center [720, 550] width 98 height 67
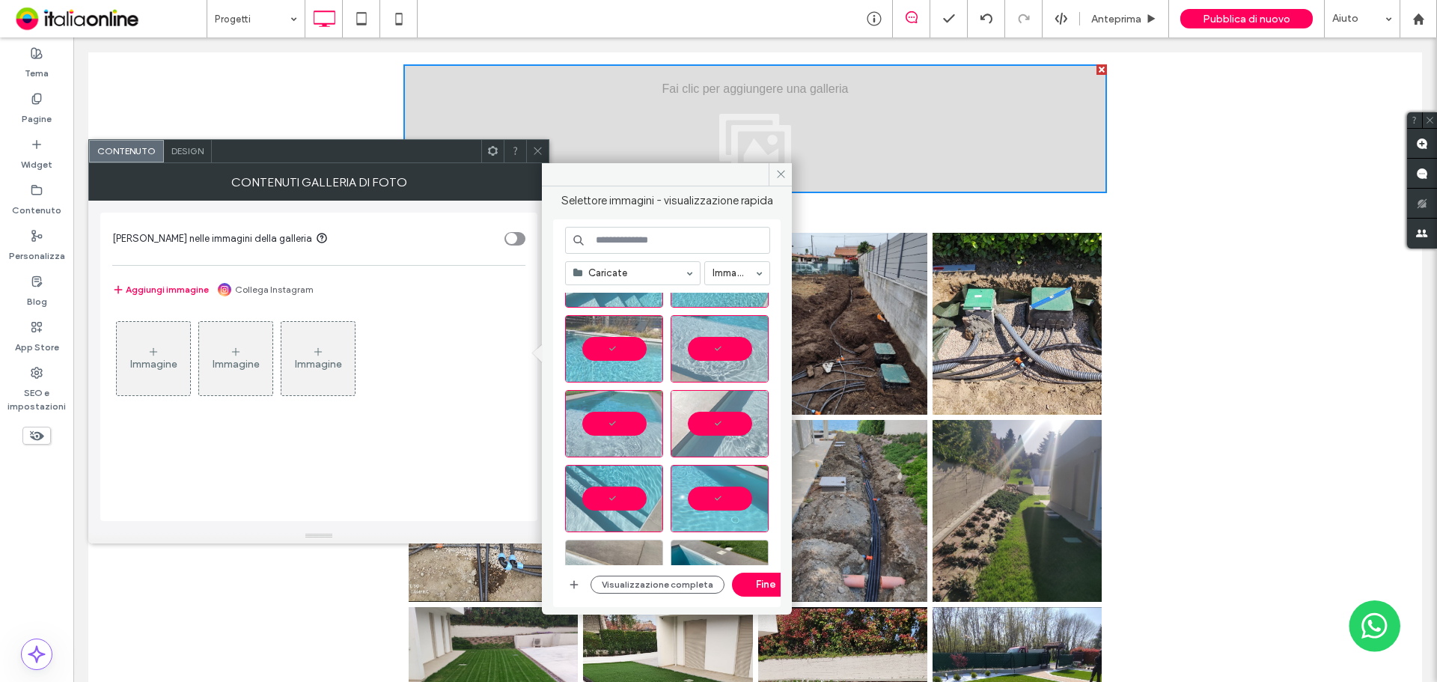
scroll to position [626, 0]
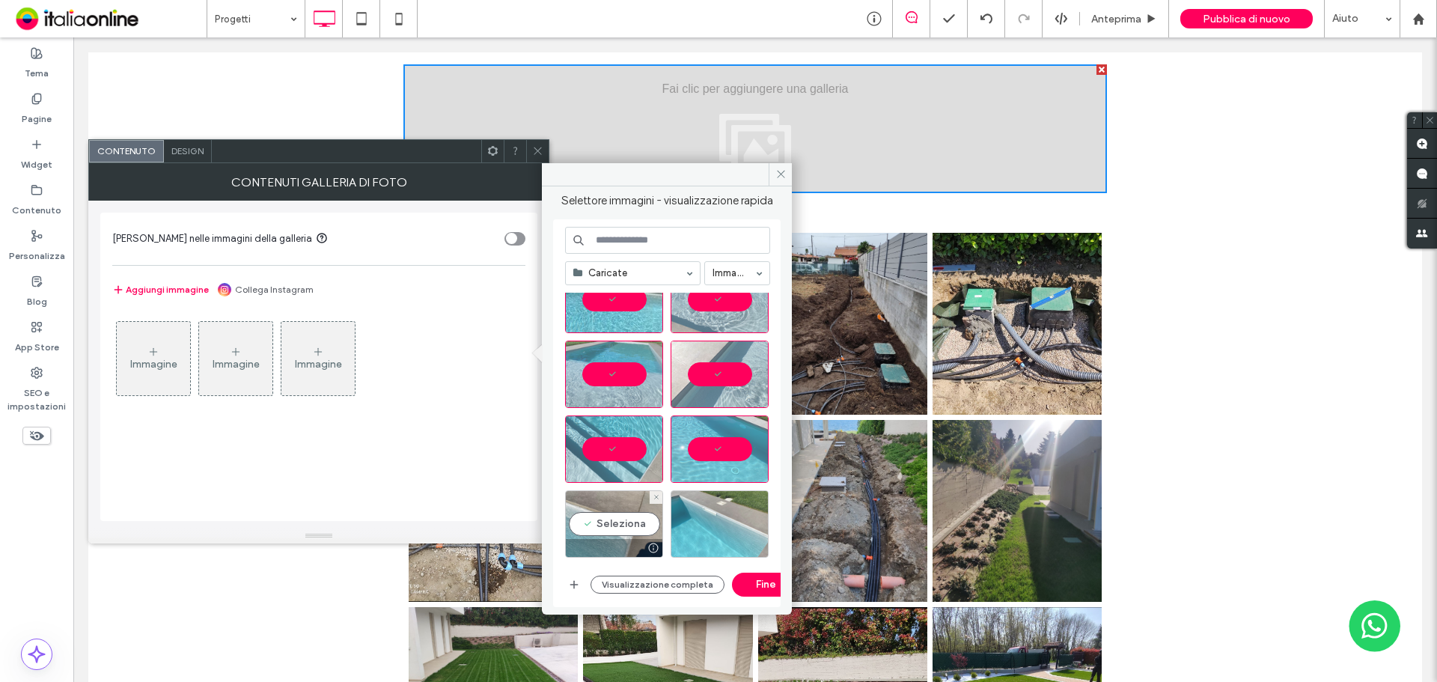
drag, startPoint x: 622, startPoint y: 526, endPoint x: 718, endPoint y: 519, distance: 96.8
click at [622, 527] on div "Seleziona" at bounding box center [614, 523] width 98 height 67
drag, startPoint x: 722, startPoint y: 519, endPoint x: 719, endPoint y: 509, distance: 10.2
click at [721, 516] on div "Seleziona" at bounding box center [720, 523] width 98 height 67
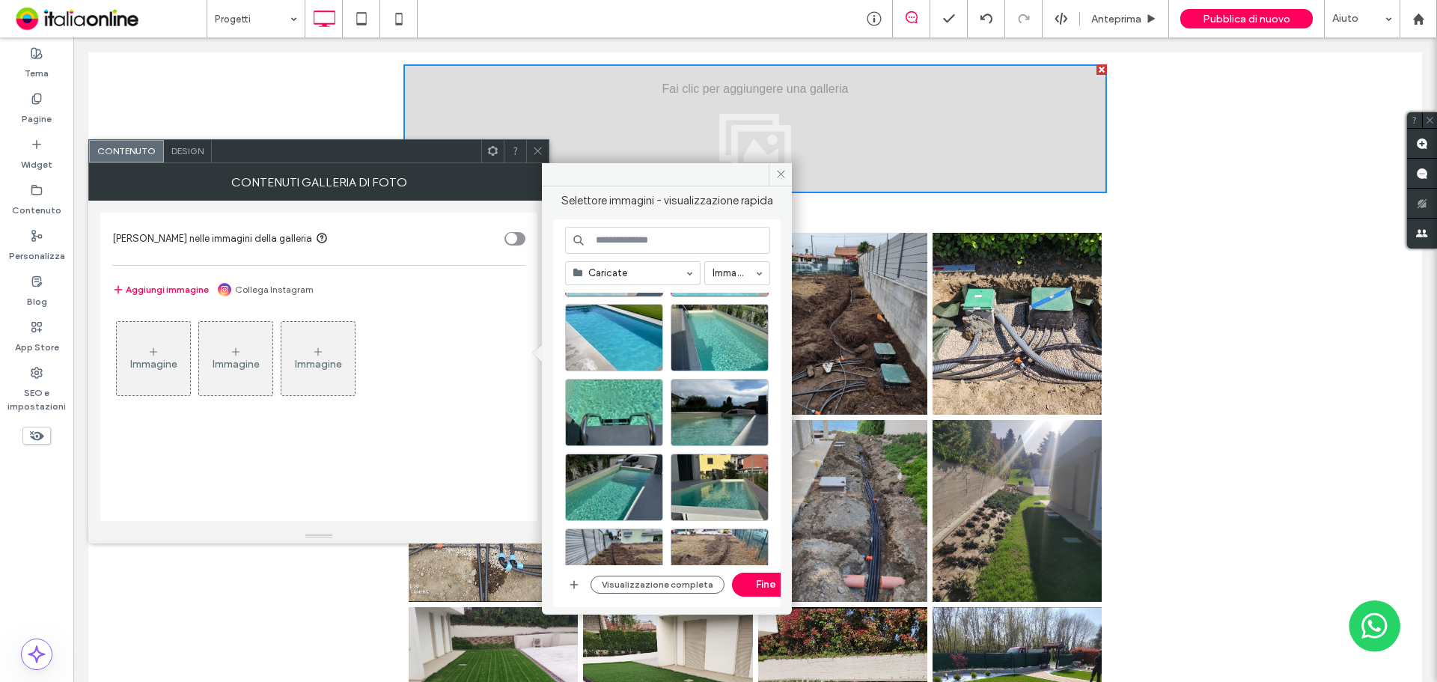
scroll to position [850, 0]
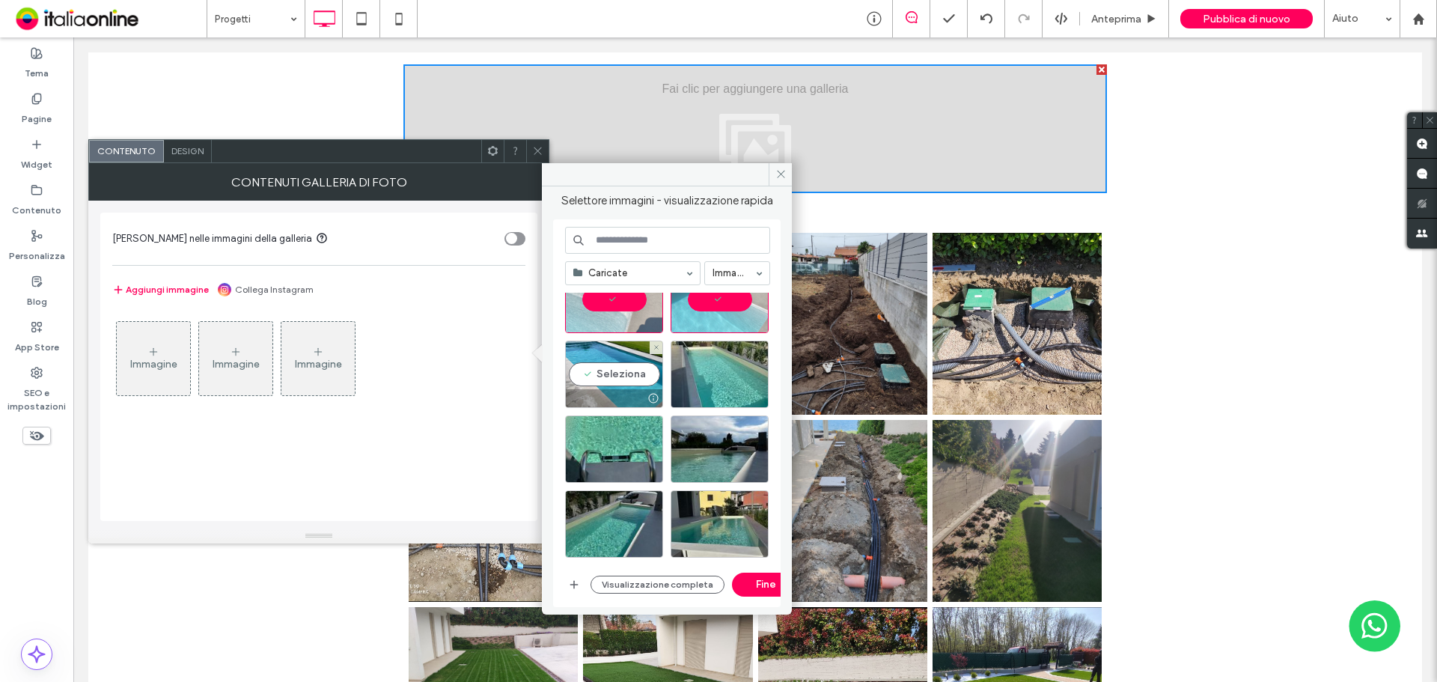
drag, startPoint x: 621, startPoint y: 376, endPoint x: 670, endPoint y: 369, distance: 49.1
click at [622, 376] on div "Seleziona" at bounding box center [614, 374] width 98 height 67
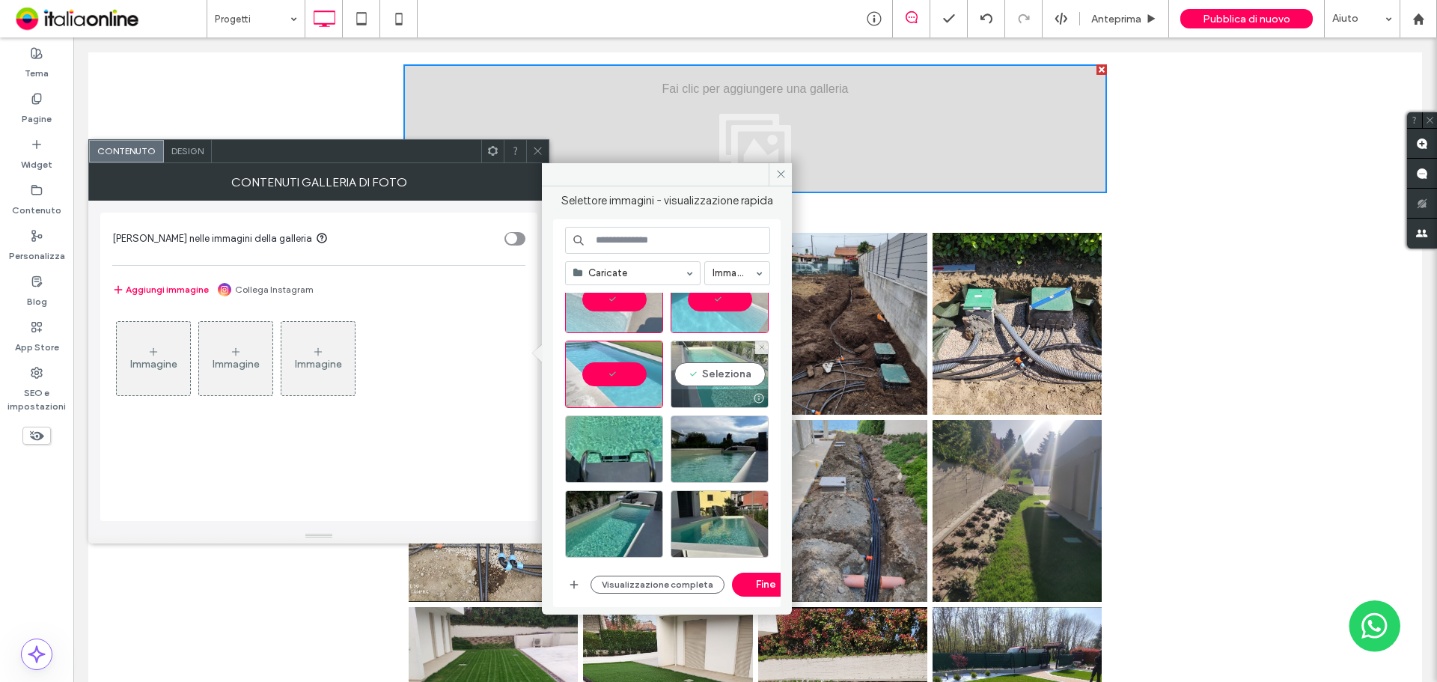
drag, startPoint x: 701, startPoint y: 366, endPoint x: 647, endPoint y: 451, distance: 100.9
click at [700, 368] on div "Seleziona" at bounding box center [720, 374] width 98 height 67
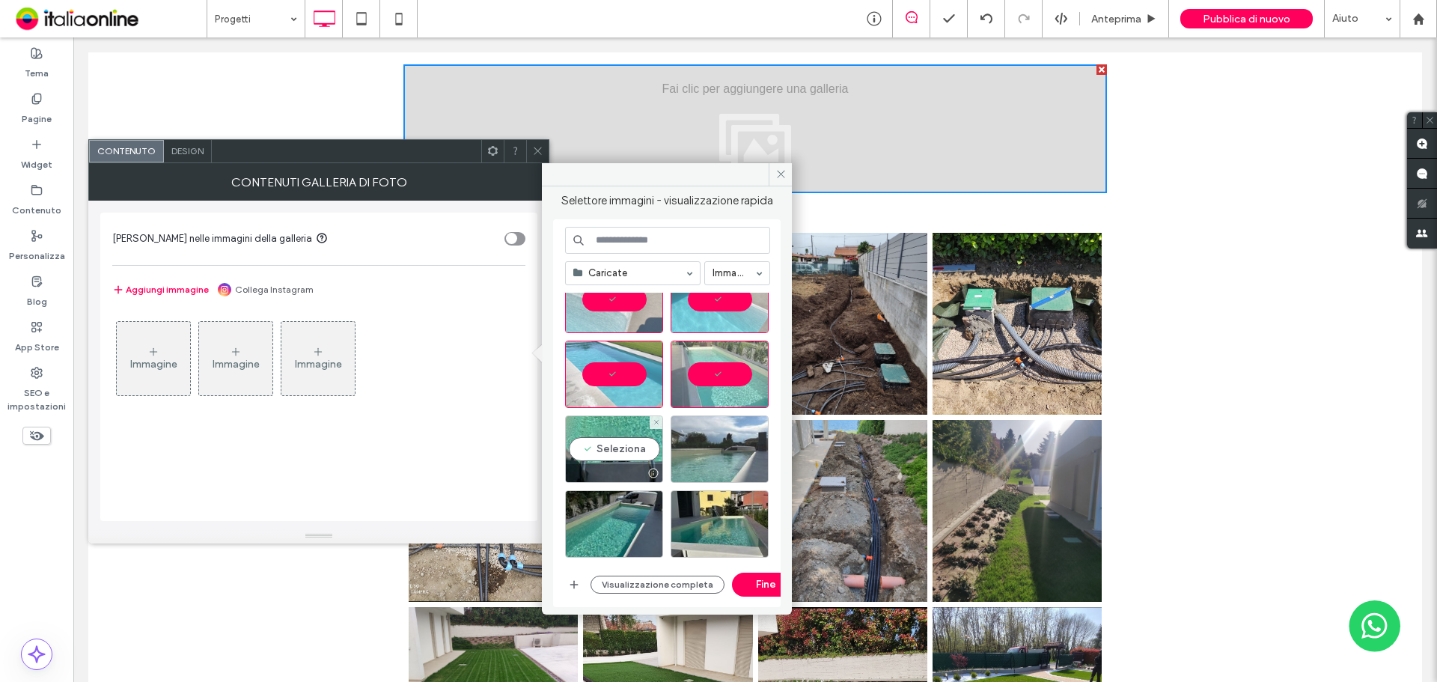
drag, startPoint x: 647, startPoint y: 453, endPoint x: 710, endPoint y: 448, distance: 63.0
click at [647, 454] on div "Seleziona" at bounding box center [614, 448] width 98 height 67
drag, startPoint x: 710, startPoint y: 448, endPoint x: 693, endPoint y: 471, distance: 28.3
click at [710, 450] on div "Seleziona" at bounding box center [720, 448] width 98 height 67
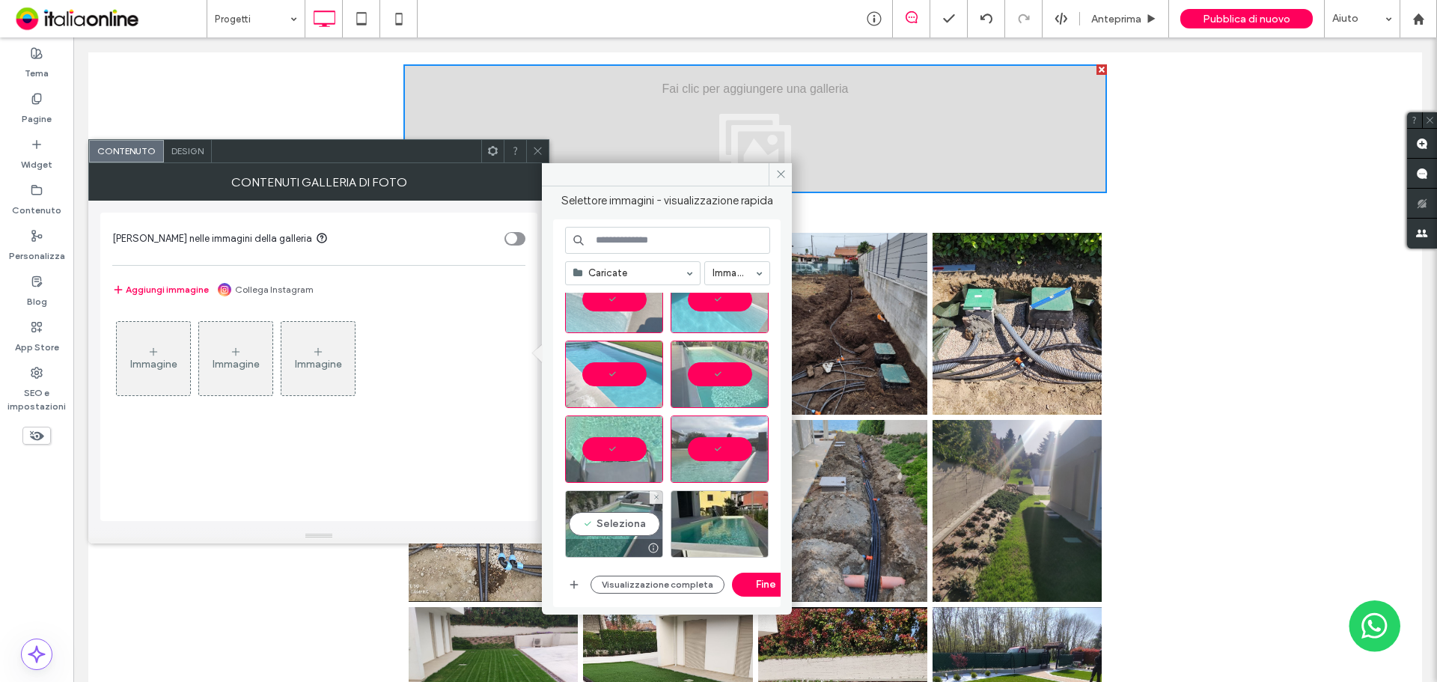
click at [631, 516] on div "Seleziona" at bounding box center [614, 523] width 98 height 67
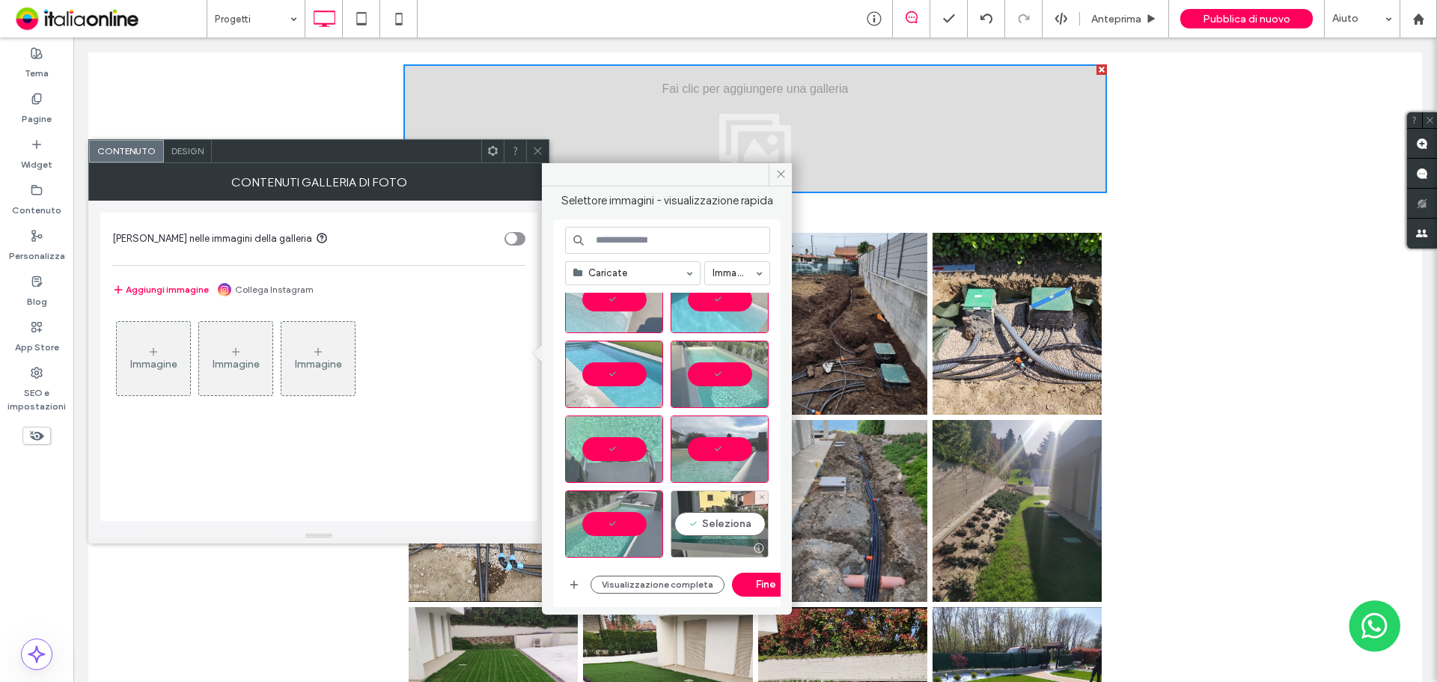
click at [714, 522] on div "Seleziona" at bounding box center [720, 523] width 98 height 67
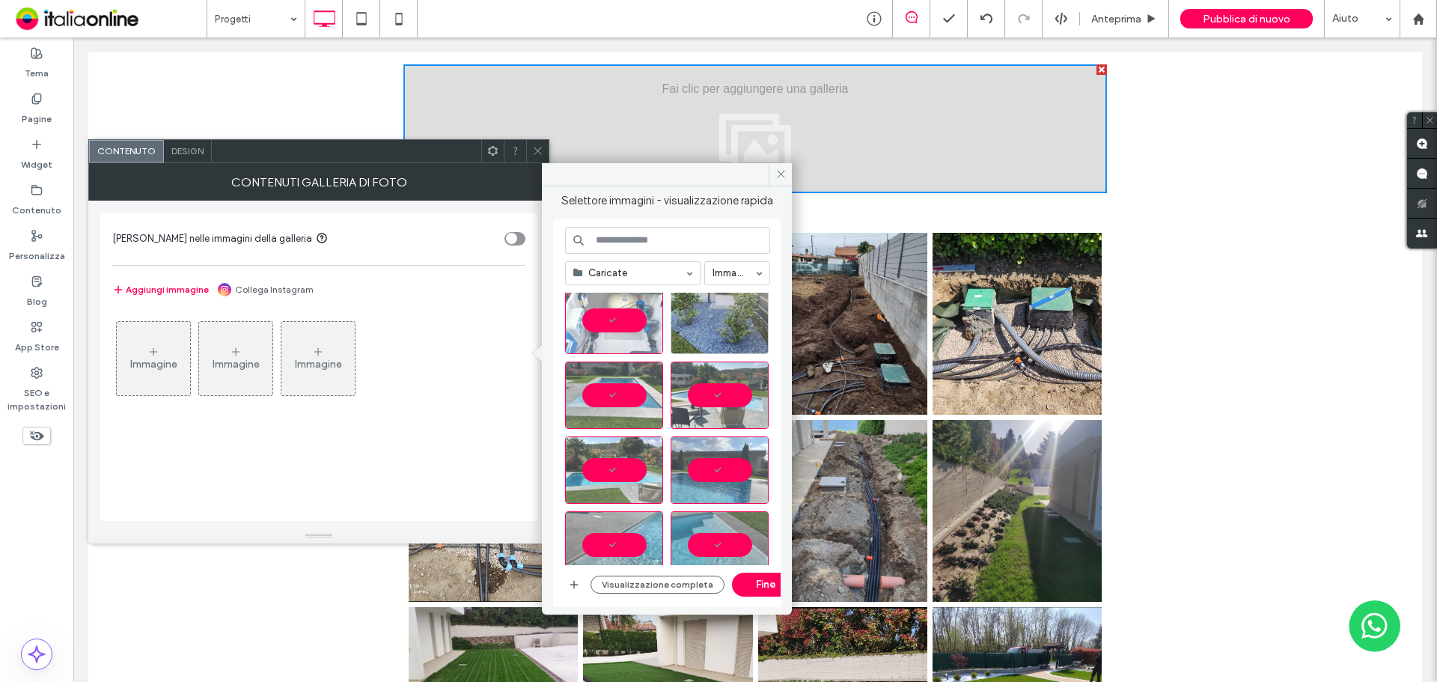
scroll to position [0, 0]
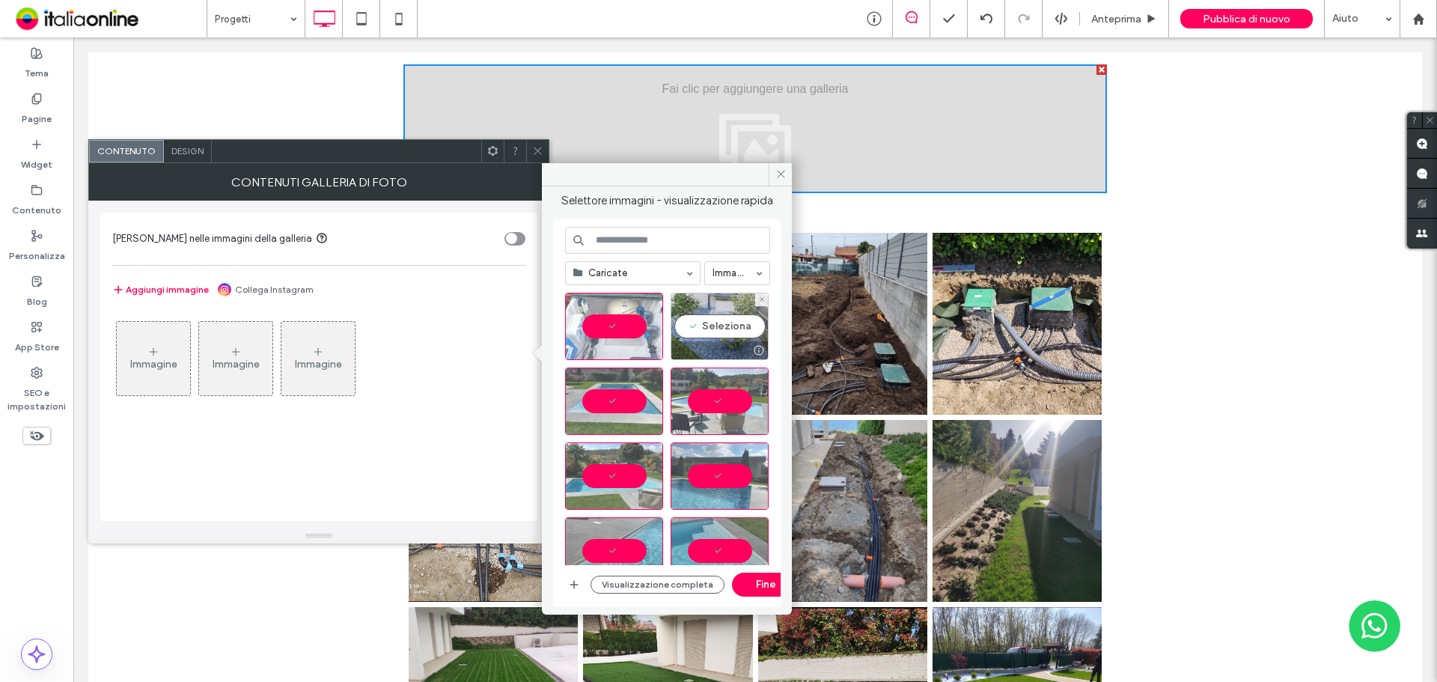
drag, startPoint x: 703, startPoint y: 320, endPoint x: 755, endPoint y: 477, distance: 165.4
click at [703, 320] on div "Seleziona" at bounding box center [720, 326] width 98 height 67
click at [763, 580] on button "Fine" at bounding box center [765, 585] width 67 height 24
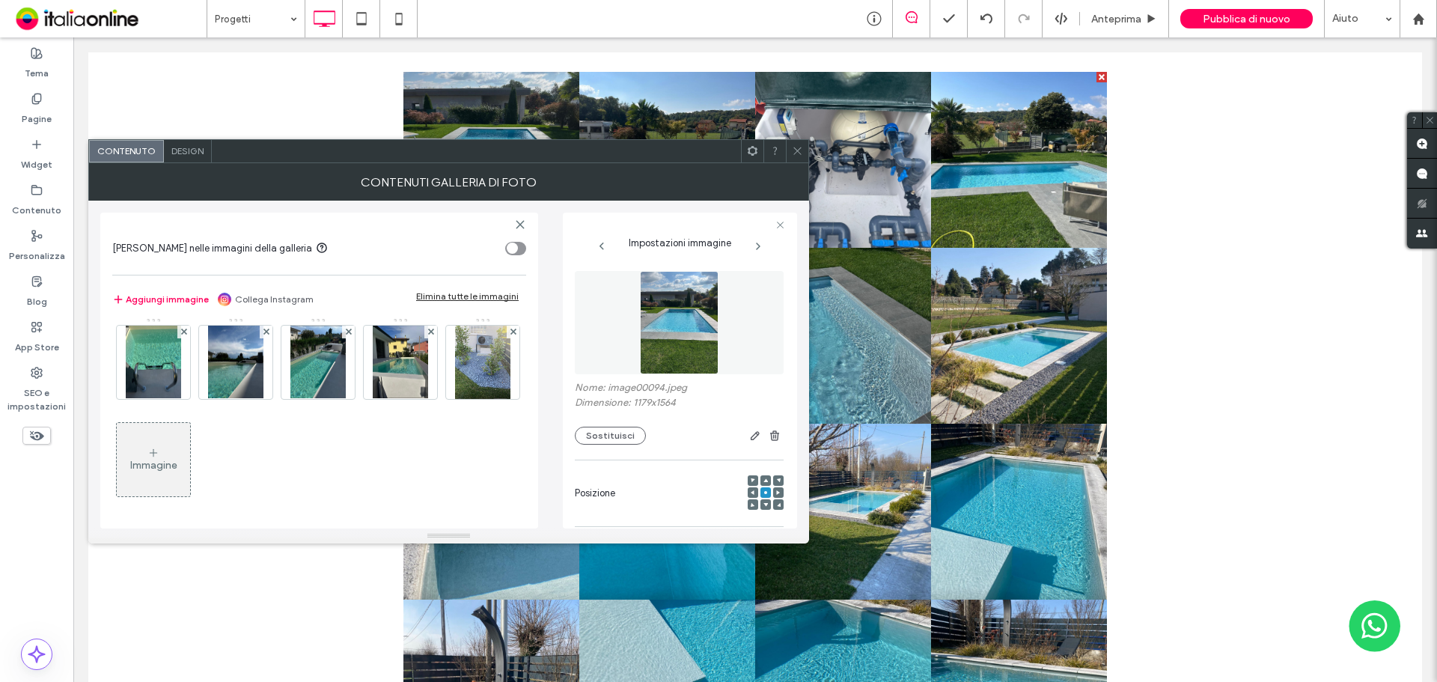
scroll to position [590, 0]
click at [194, 148] on span "Design" at bounding box center [187, 150] width 32 height 11
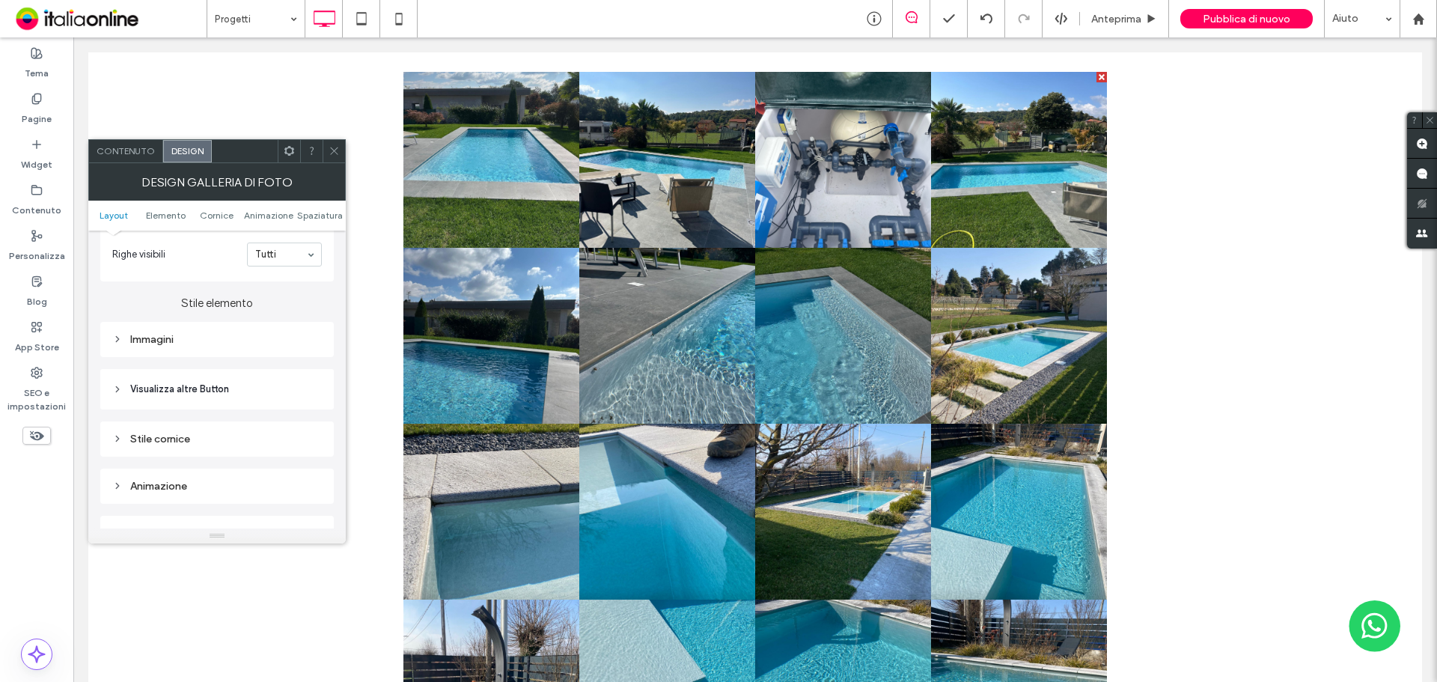
click at [141, 335] on div "Immagini" at bounding box center [217, 339] width 210 height 13
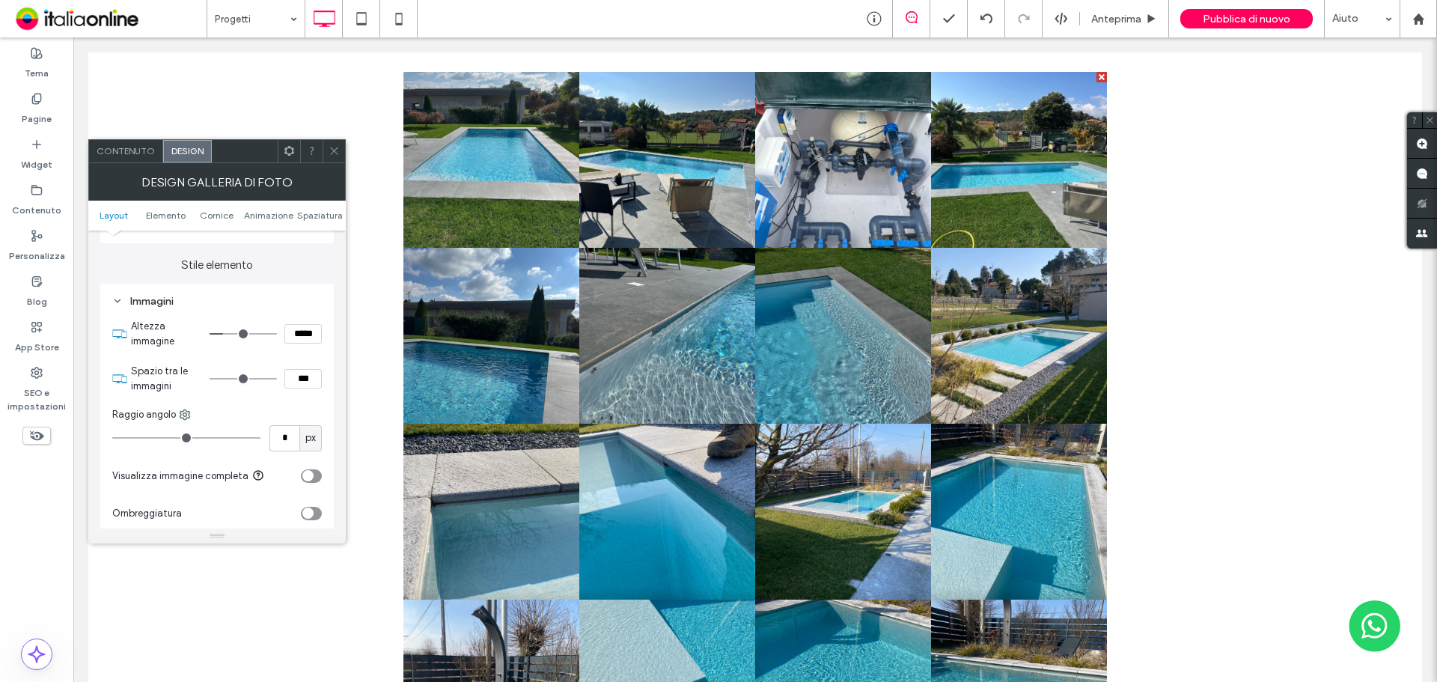
scroll to position [599, 0]
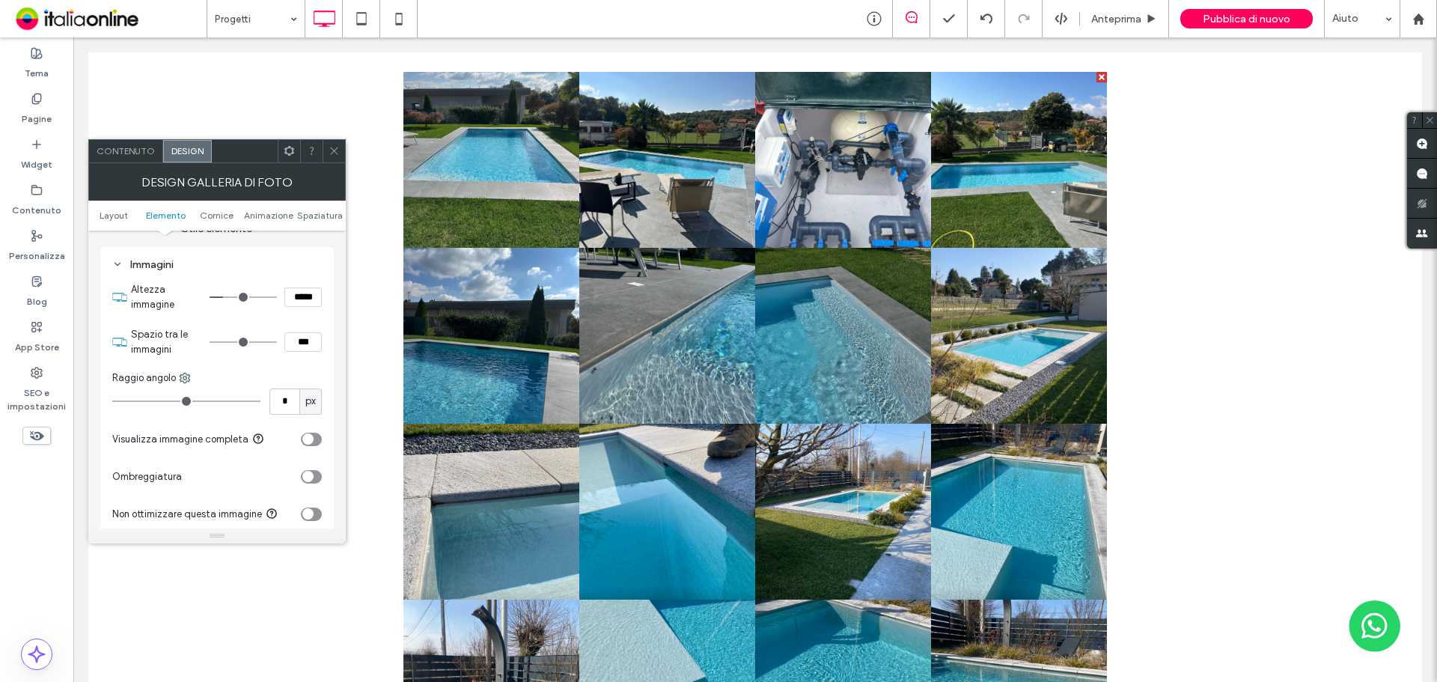
type input "*"
type input "***"
type input "*"
type input "***"
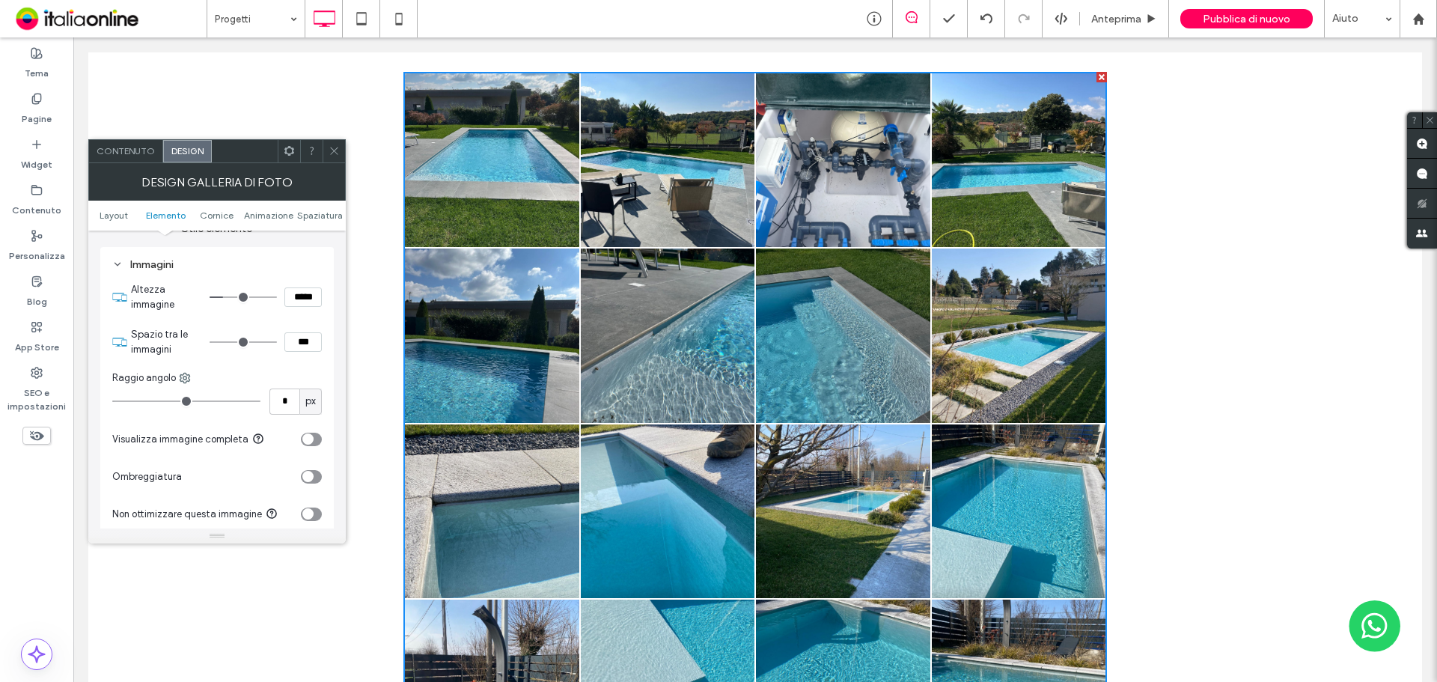
type input "*"
type input "***"
type input "*"
type input "***"
type input "*"
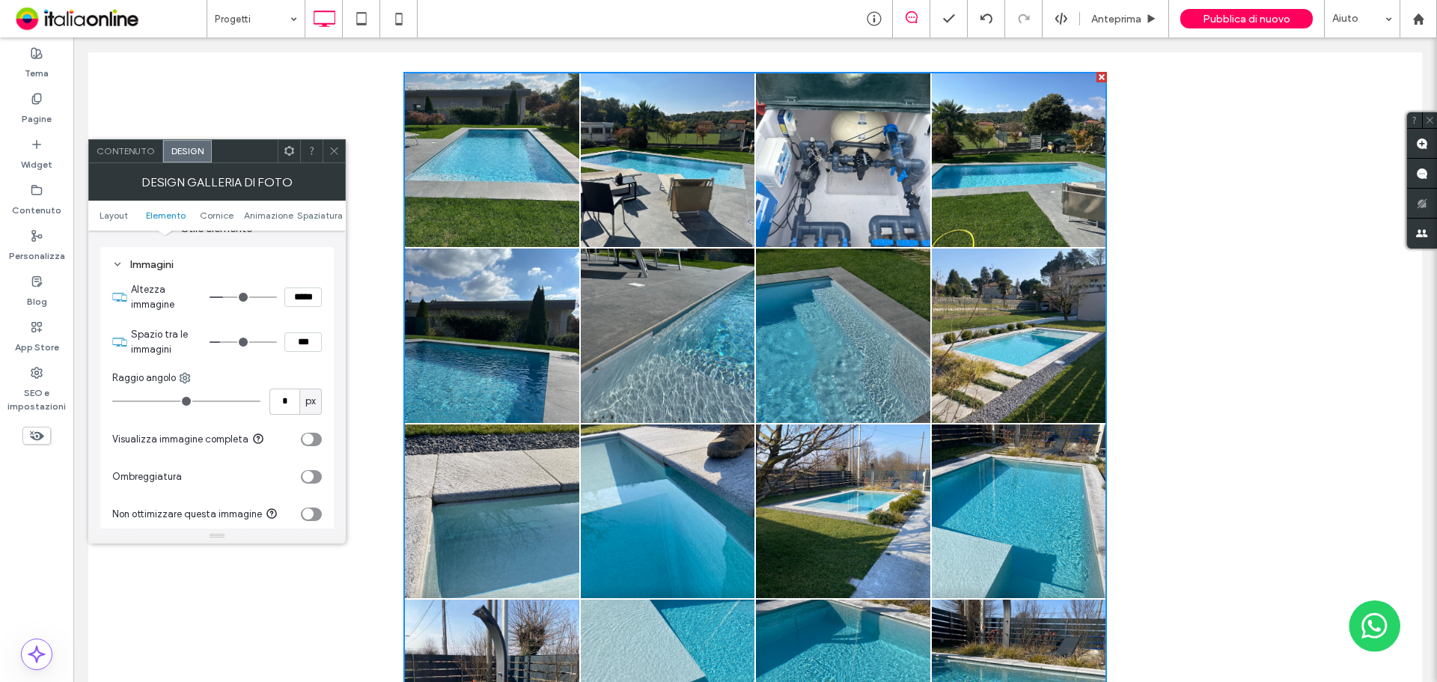
type input "***"
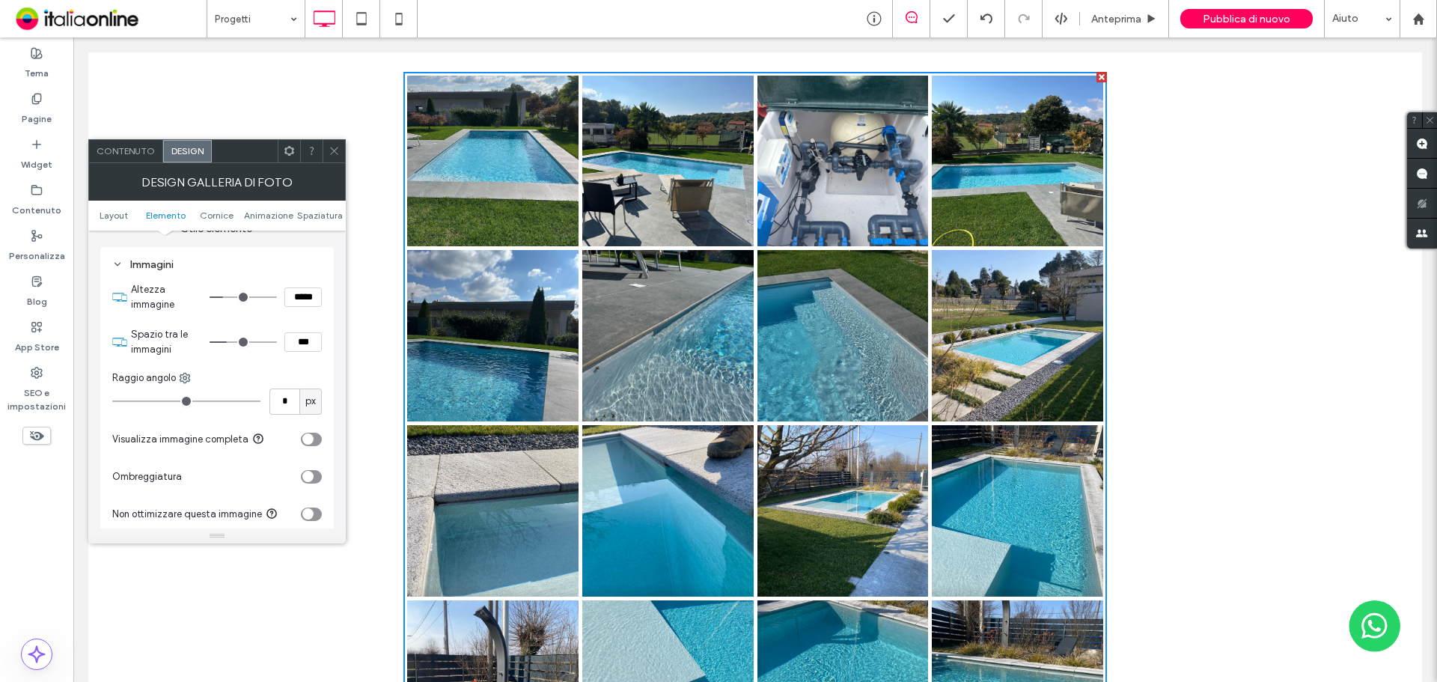
type input "*"
type input "***"
type input "*"
type input "***"
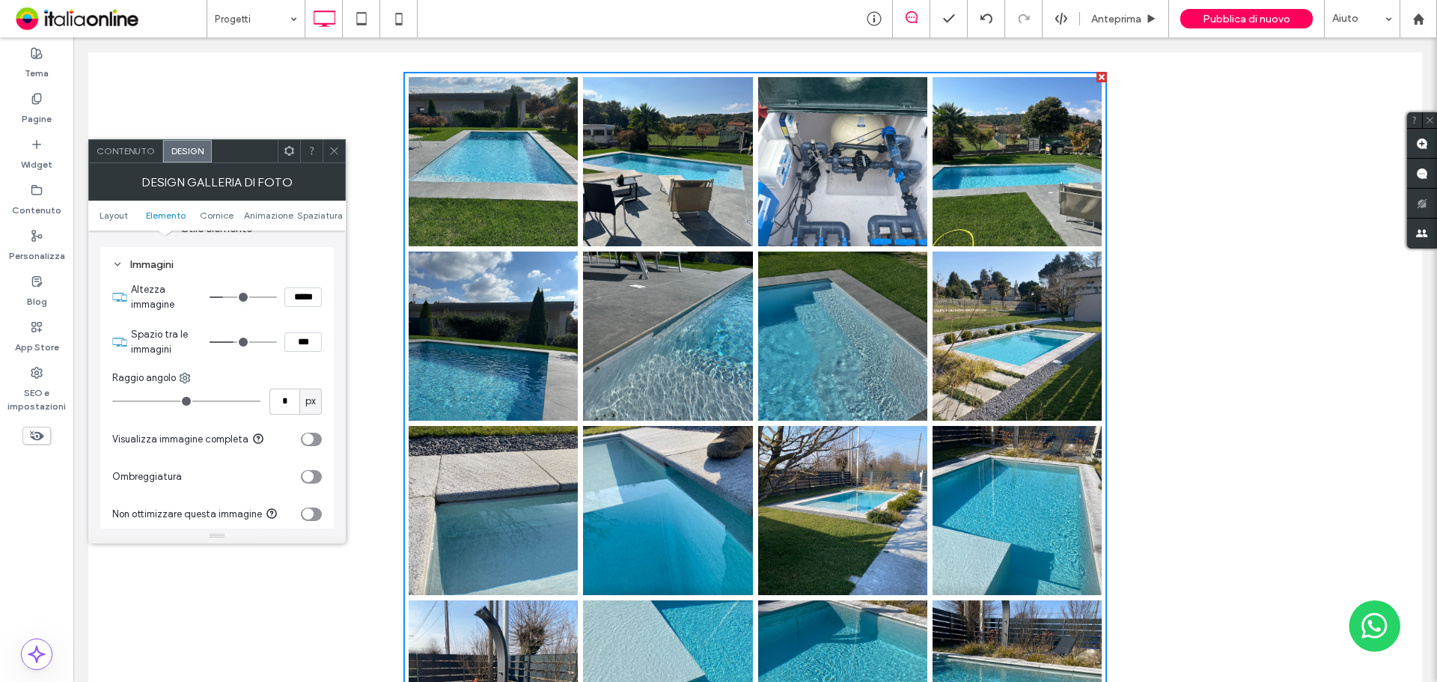
type input "*"
type input "***"
type input "*"
type input "***"
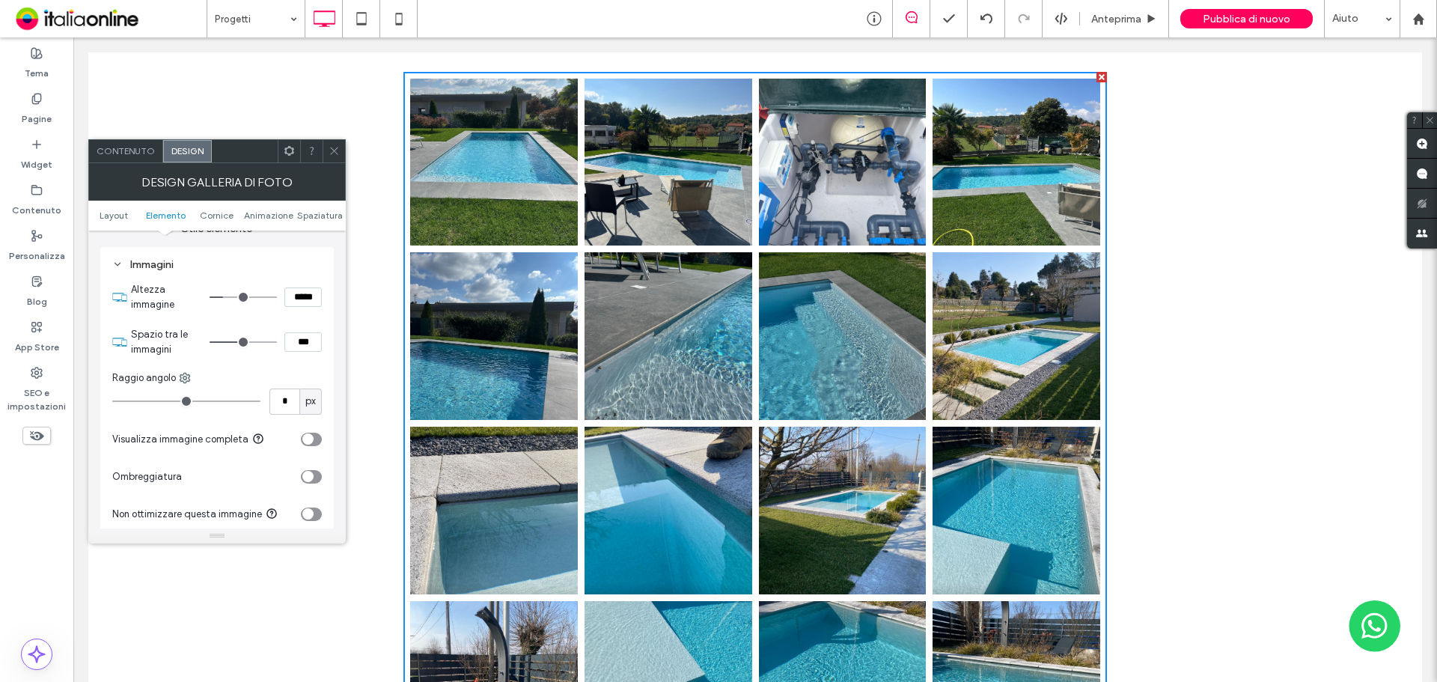
drag, startPoint x: 213, startPoint y: 343, endPoint x: 242, endPoint y: 353, distance: 31.0
type input "*"
click at [242, 343] on input "range" at bounding box center [243, 341] width 67 height 1
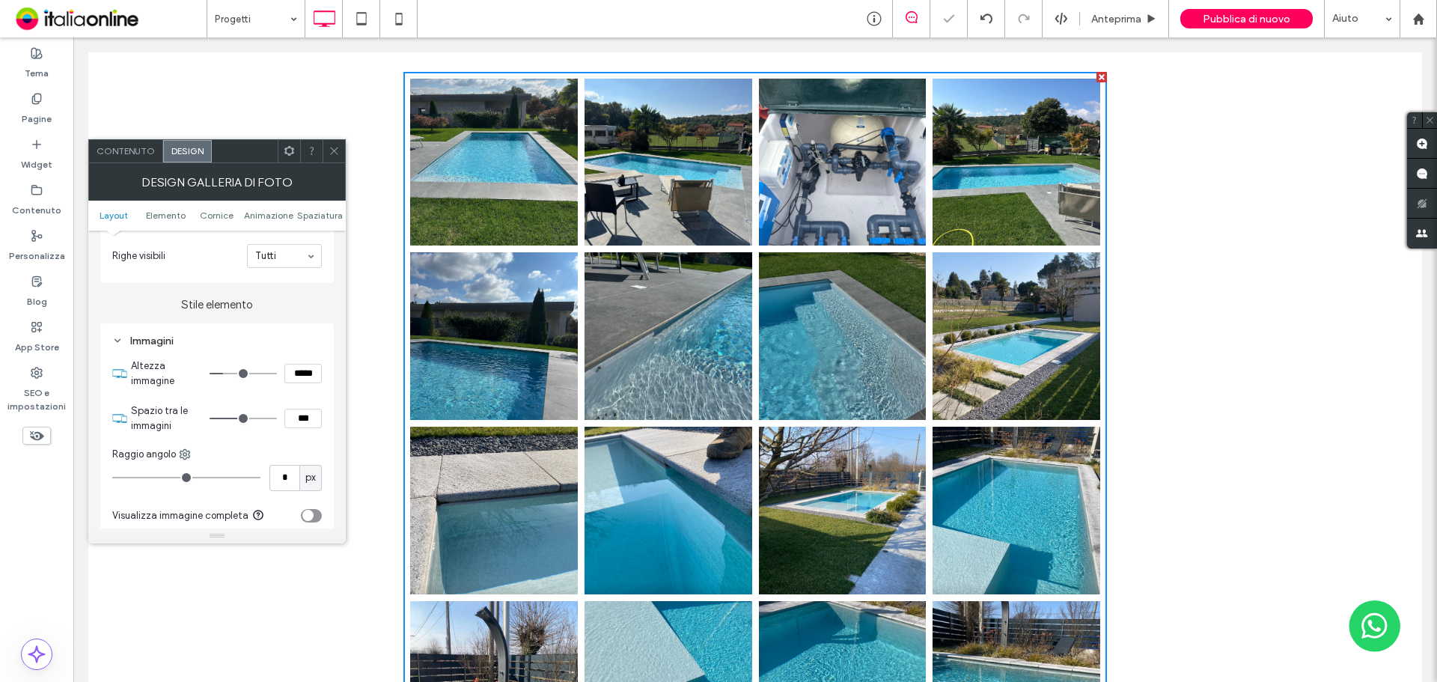
scroll to position [449, 0]
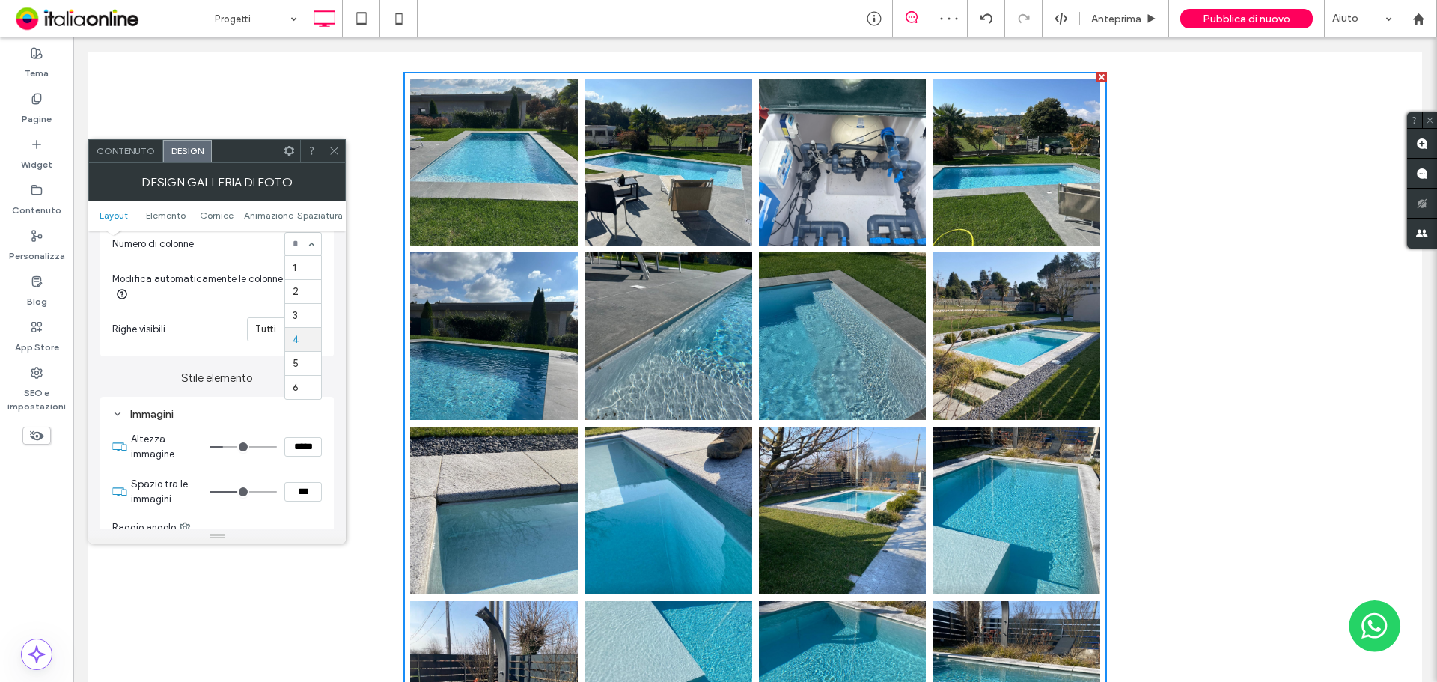
type input "*"
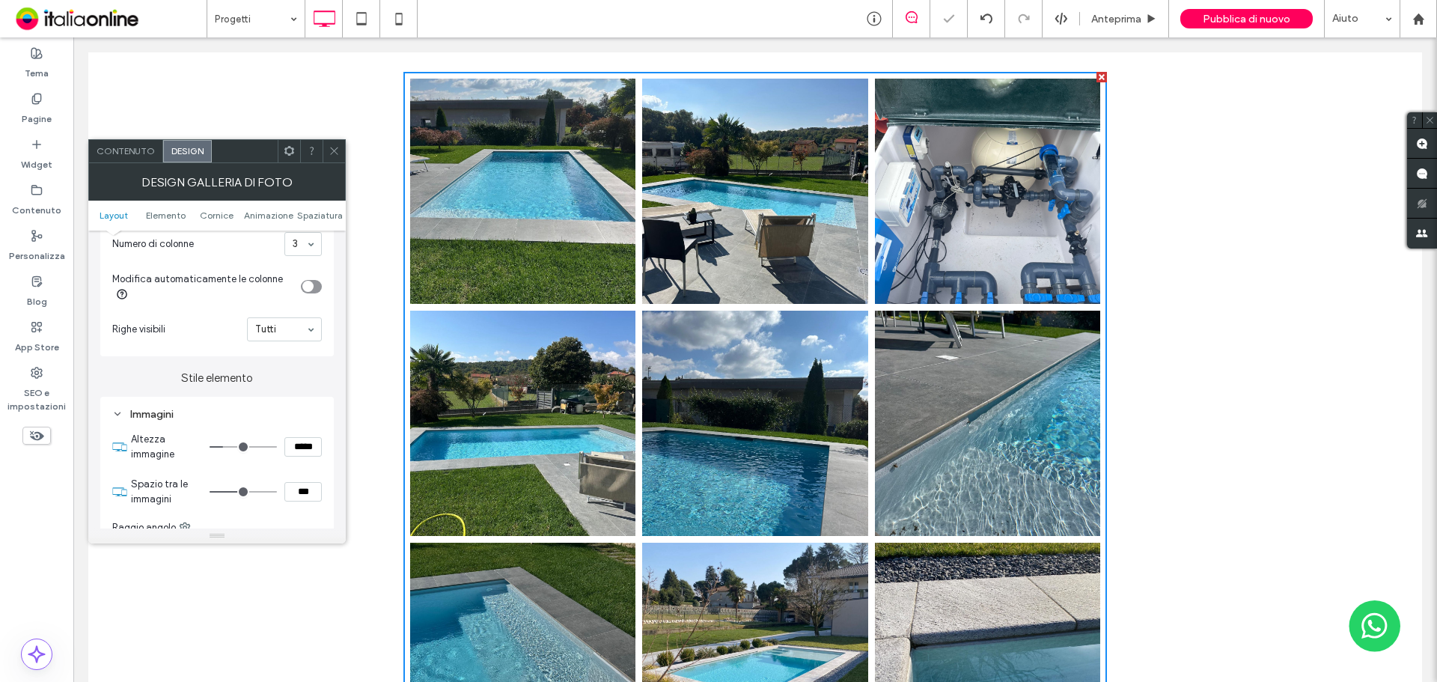
click at [336, 150] on icon at bounding box center [334, 150] width 11 height 11
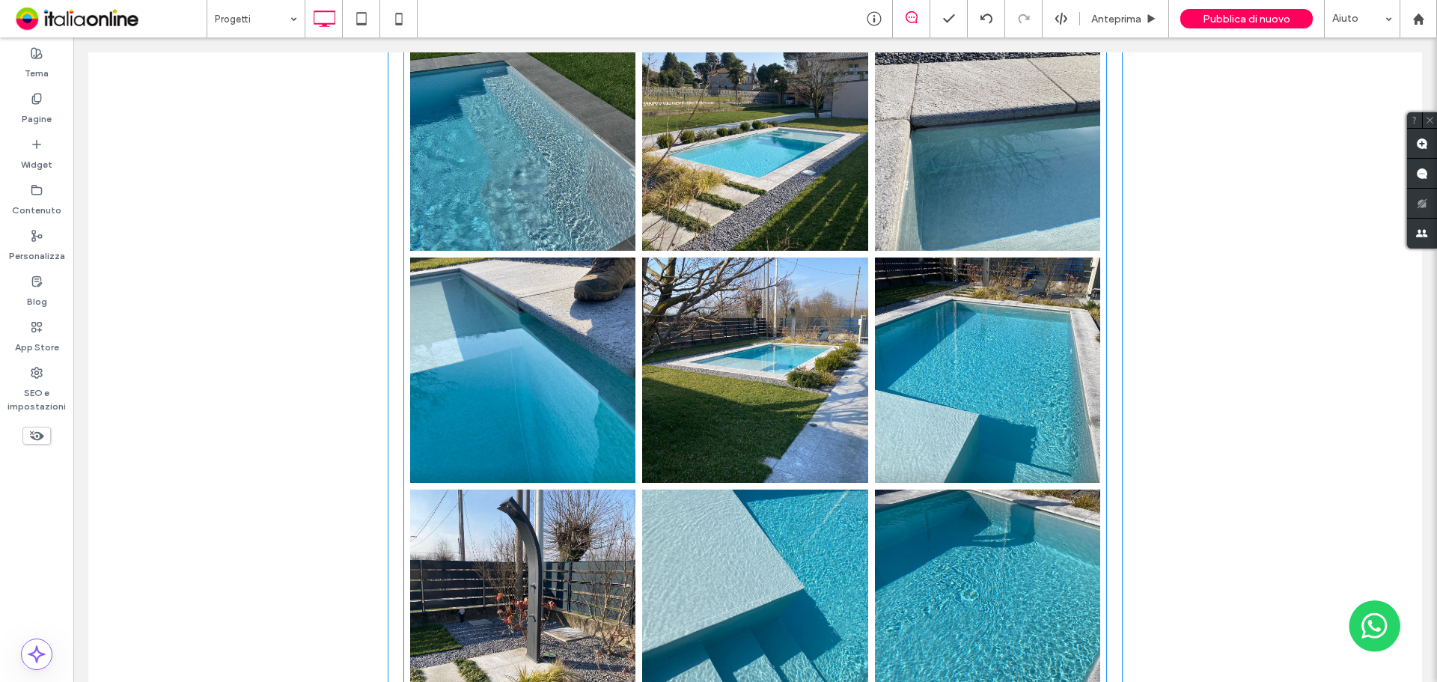
scroll to position [2844, 0]
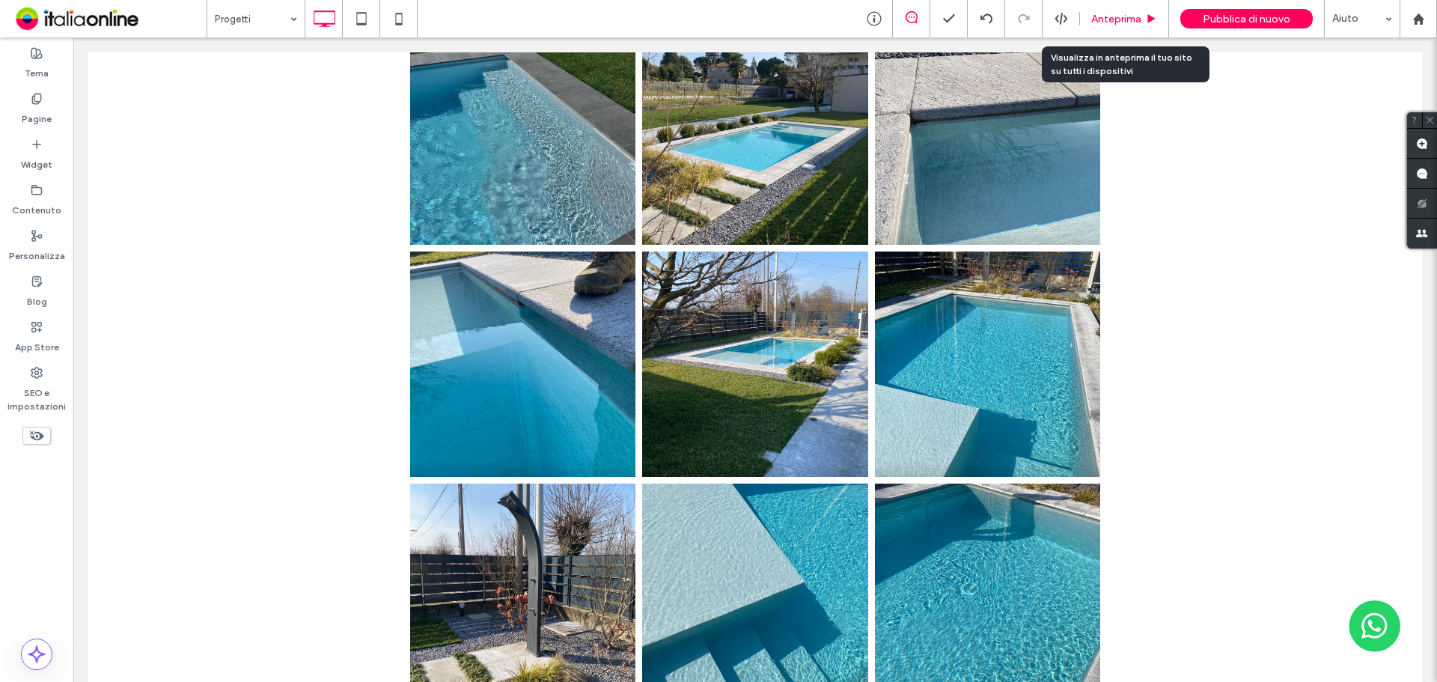
click at [1132, 15] on span "Anteprima" at bounding box center [1116, 19] width 50 height 13
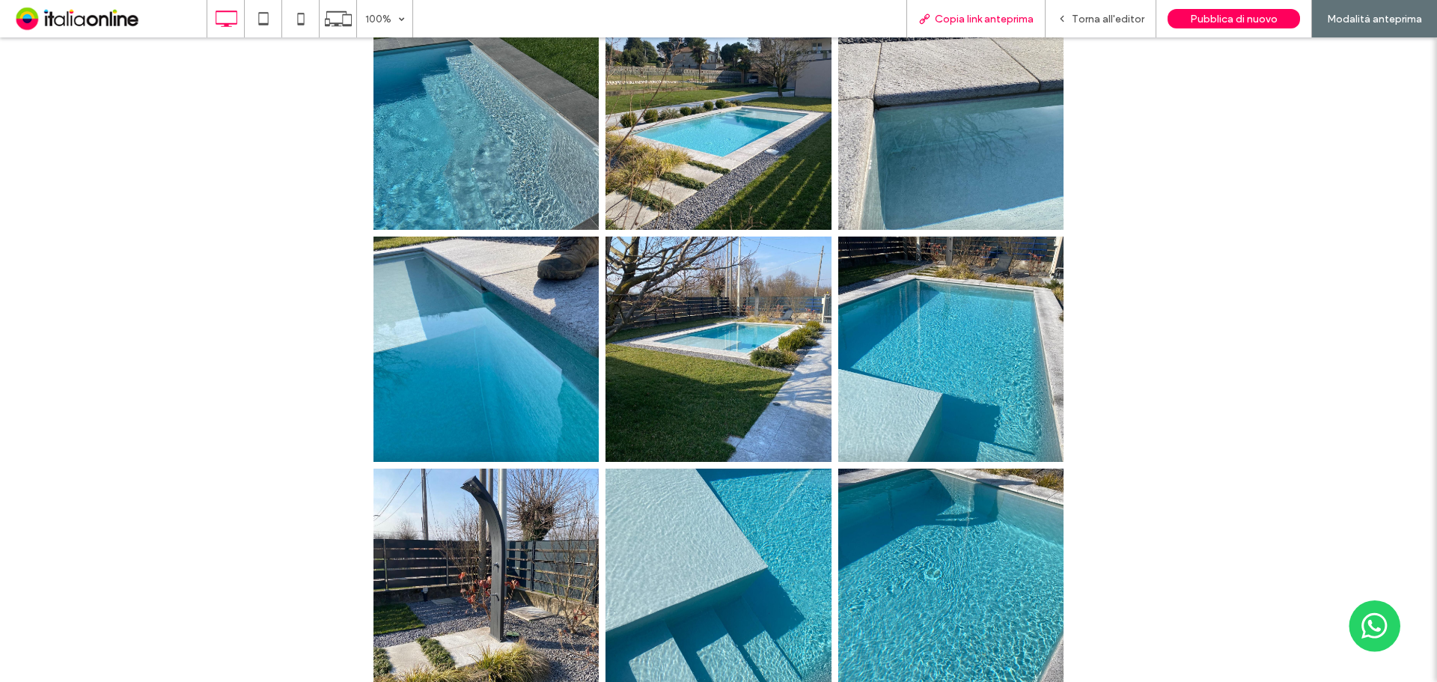
click at [969, 16] on span "Copia link anteprima" at bounding box center [984, 19] width 99 height 13
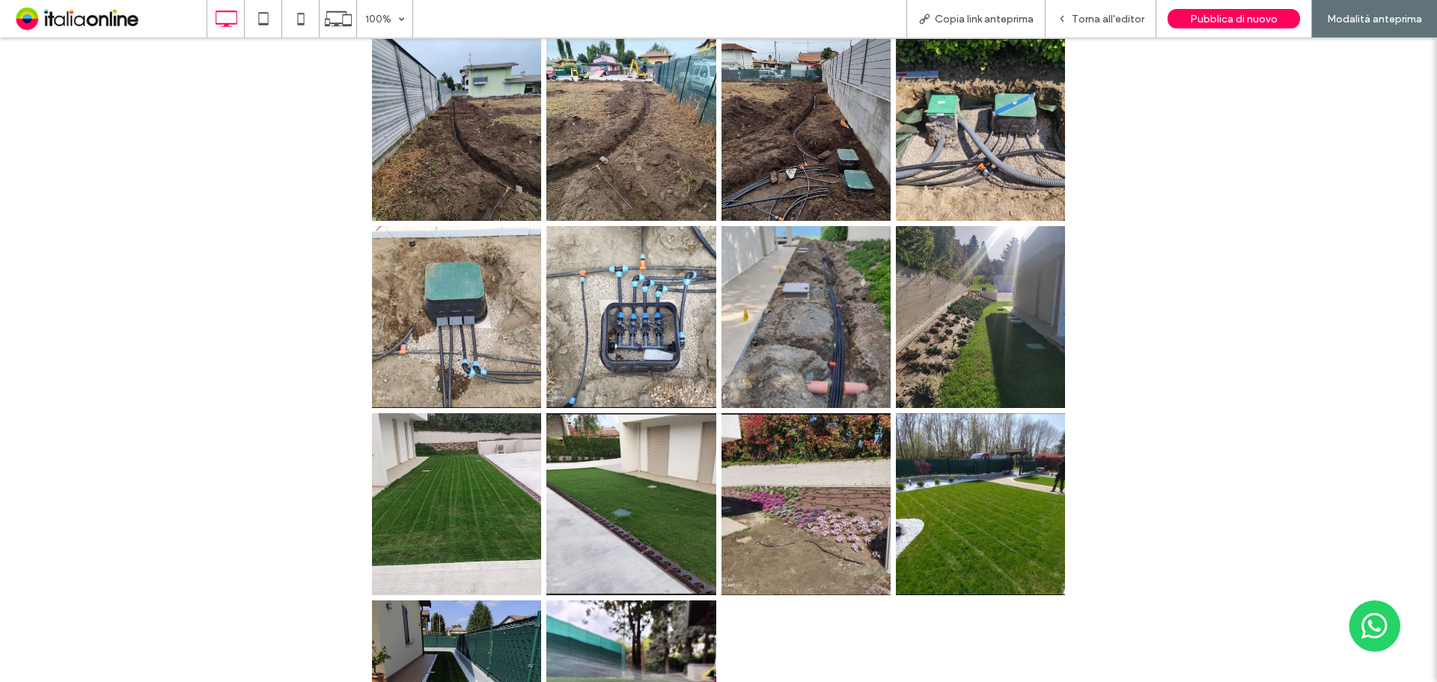
scroll to position [4715, 0]
click at [1109, 11] on div "Torna all'editor" at bounding box center [1101, 18] width 111 height 37
drag, startPoint x: 894, startPoint y: 115, endPoint x: 1108, endPoint y: 18, distance: 234.4
click at [1108, 18] on span "Torna all'editor" at bounding box center [1108, 19] width 73 height 13
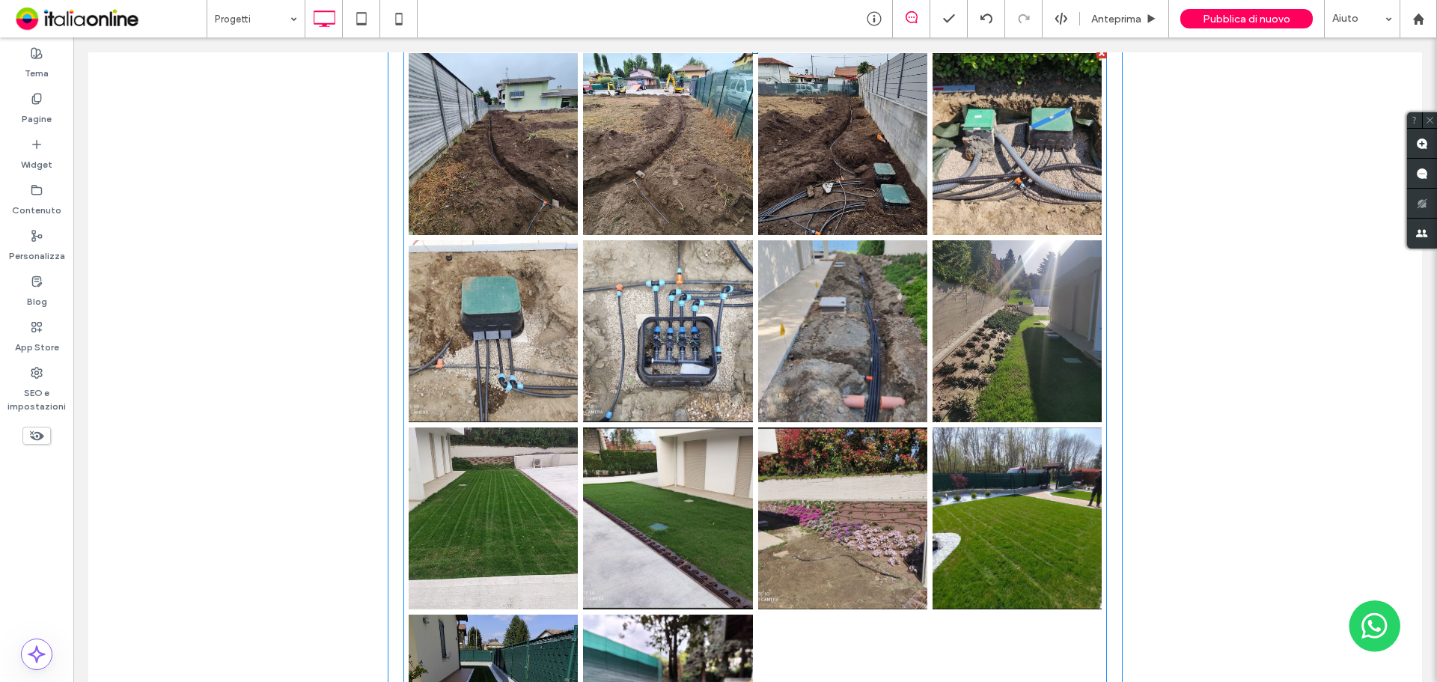
click at [471, 234] on link at bounding box center [493, 144] width 169 height 182
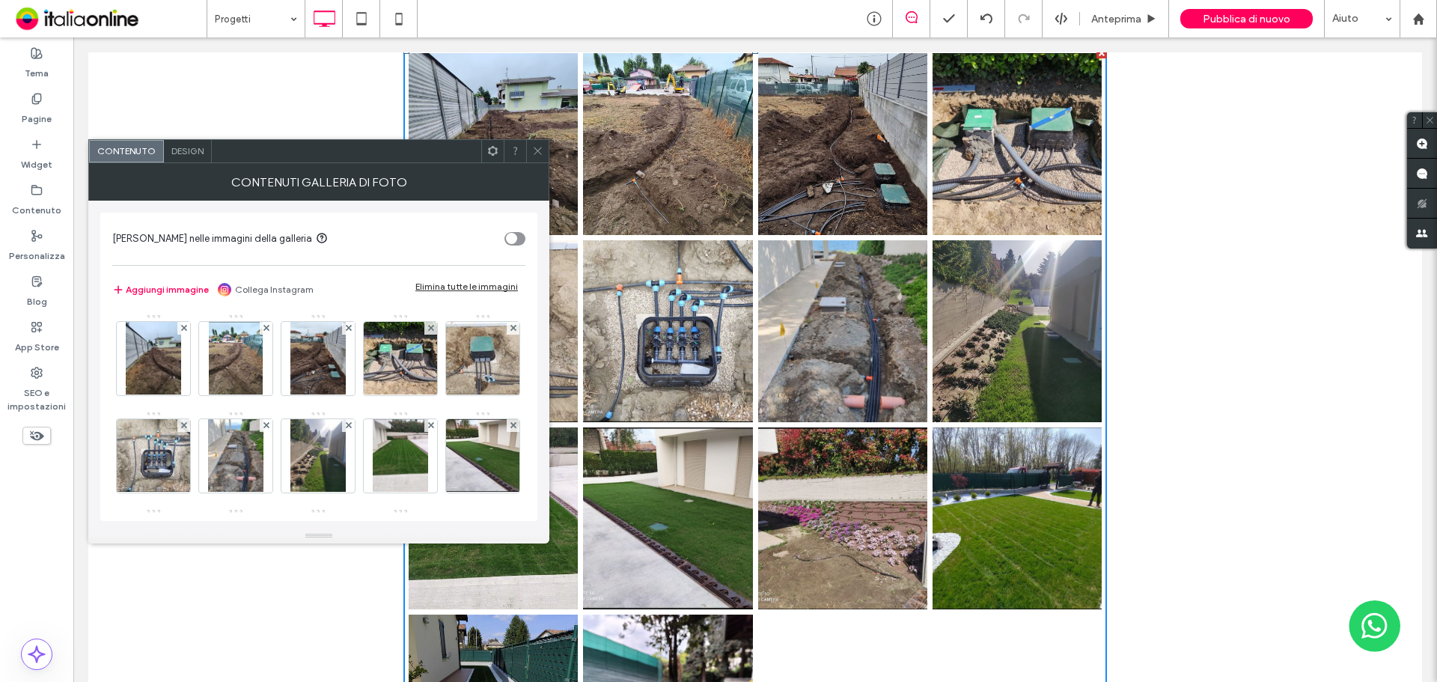
click at [179, 154] on span "Design" at bounding box center [187, 150] width 32 height 11
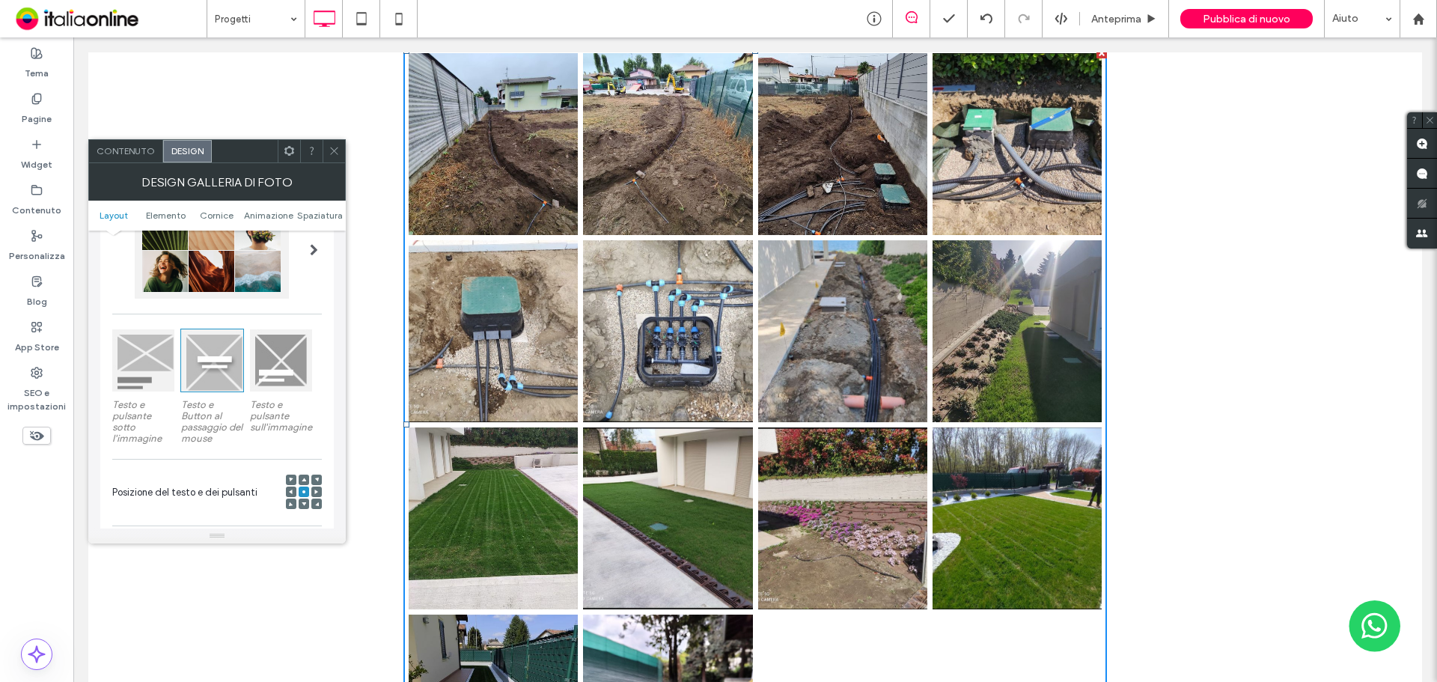
scroll to position [299, 0]
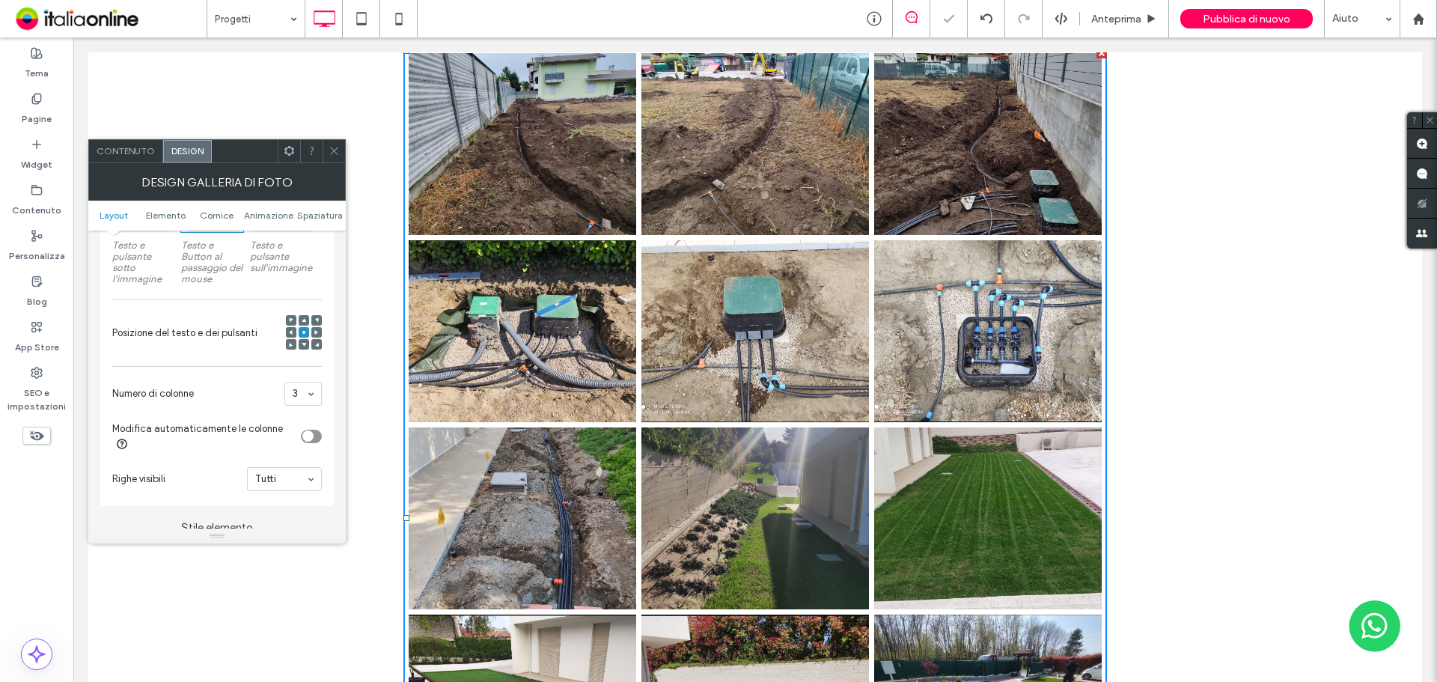
drag, startPoint x: 278, startPoint y: 118, endPoint x: 341, endPoint y: 153, distance: 71.4
click at [326, 147] on div at bounding box center [334, 151] width 22 height 22
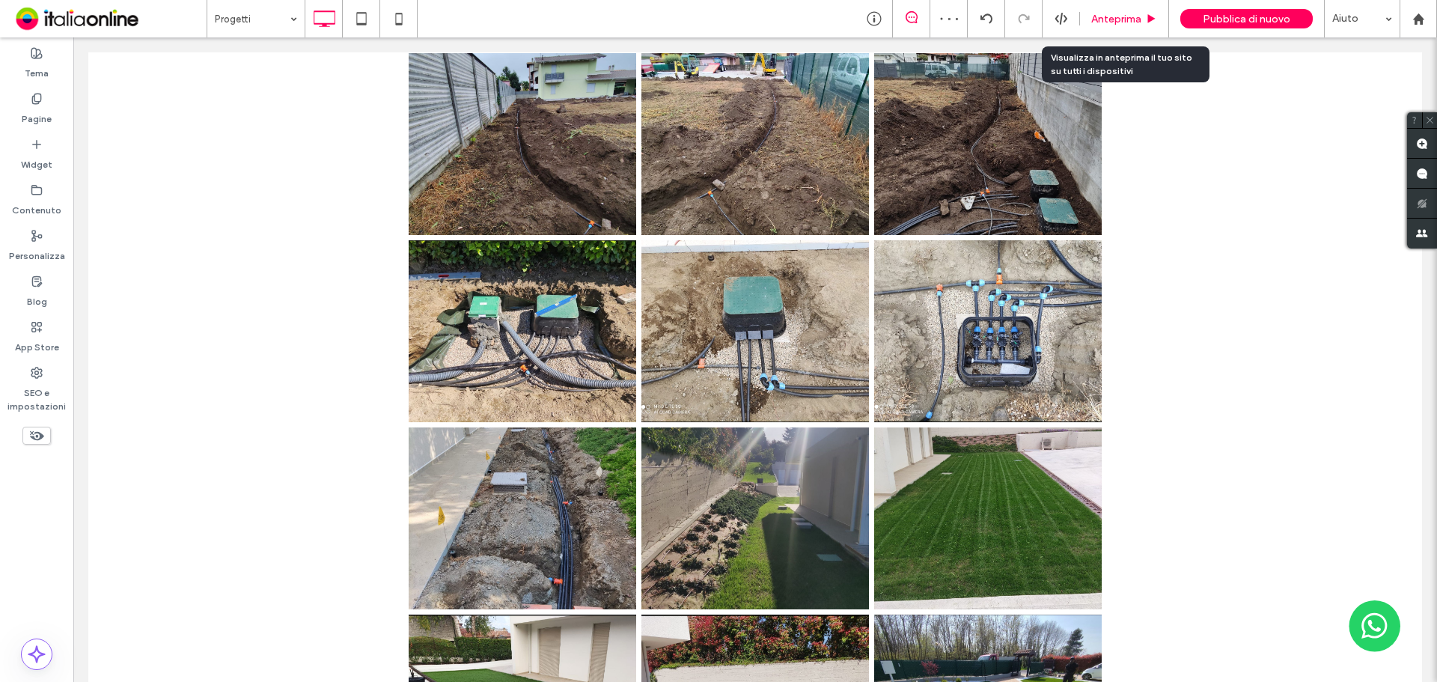
click at [1099, 17] on span "Anteprima" at bounding box center [1116, 19] width 50 height 13
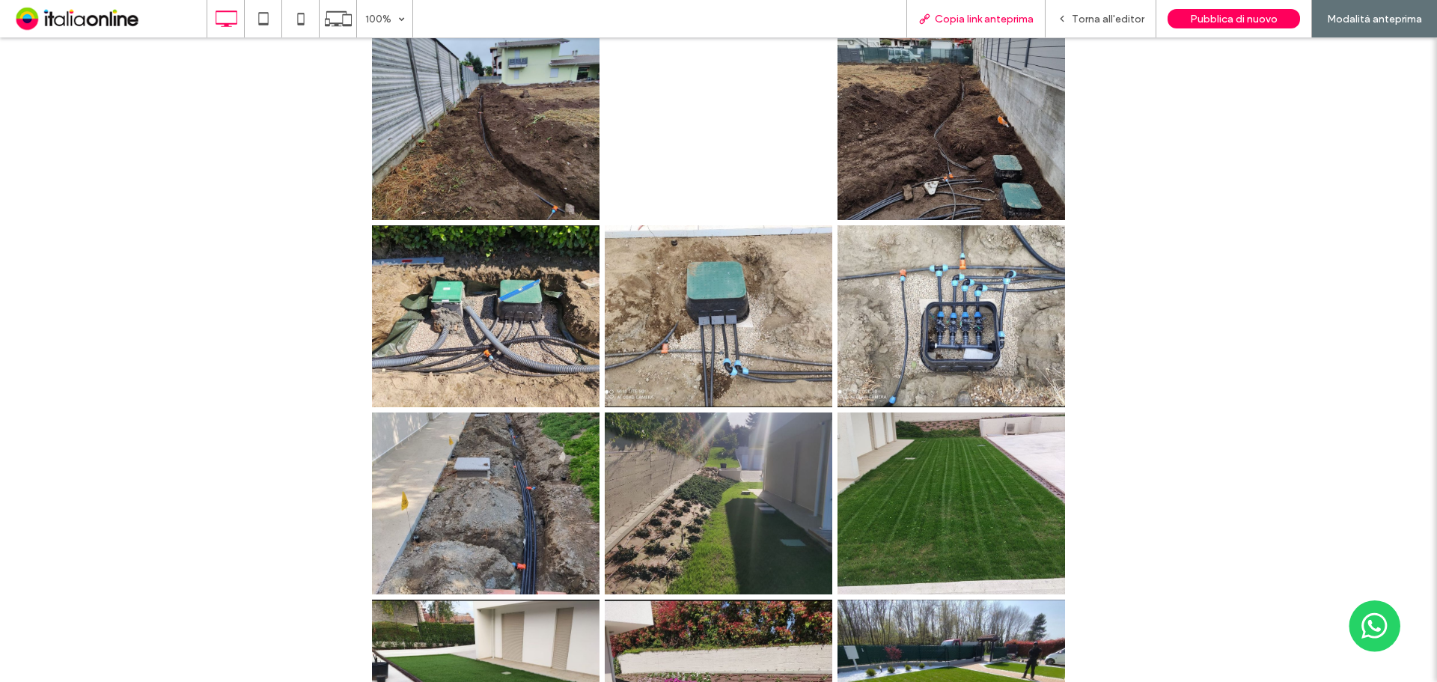
drag, startPoint x: 950, startPoint y: 13, endPoint x: 916, endPoint y: 29, distance: 37.2
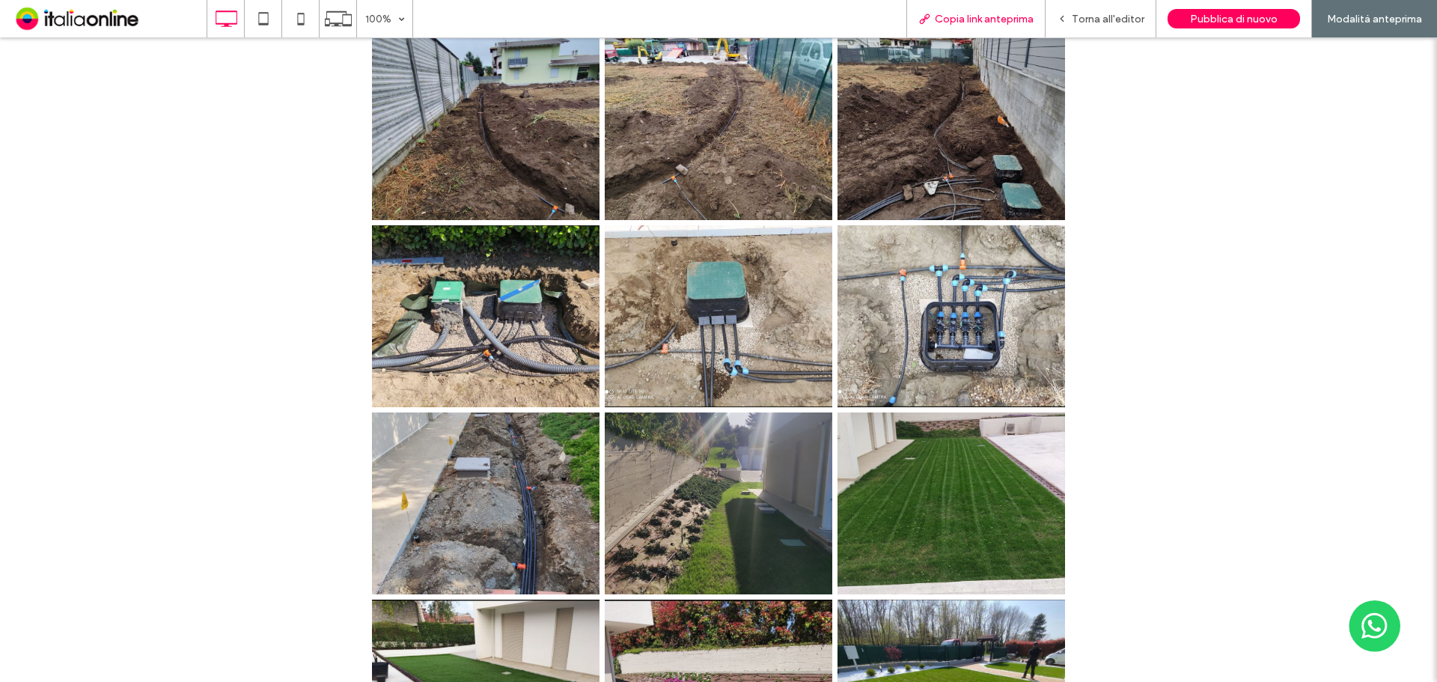
click at [950, 13] on span "Copia link anteprima" at bounding box center [984, 19] width 99 height 13
click at [1017, 16] on span "Copia link anteprima" at bounding box center [984, 19] width 99 height 13
click at [1092, 10] on div "Torna all'editor" at bounding box center [1101, 18] width 111 height 37
click at [1119, 18] on span "Torna all'editor" at bounding box center [1108, 19] width 73 height 13
